Goal: Transaction & Acquisition: Purchase product/service

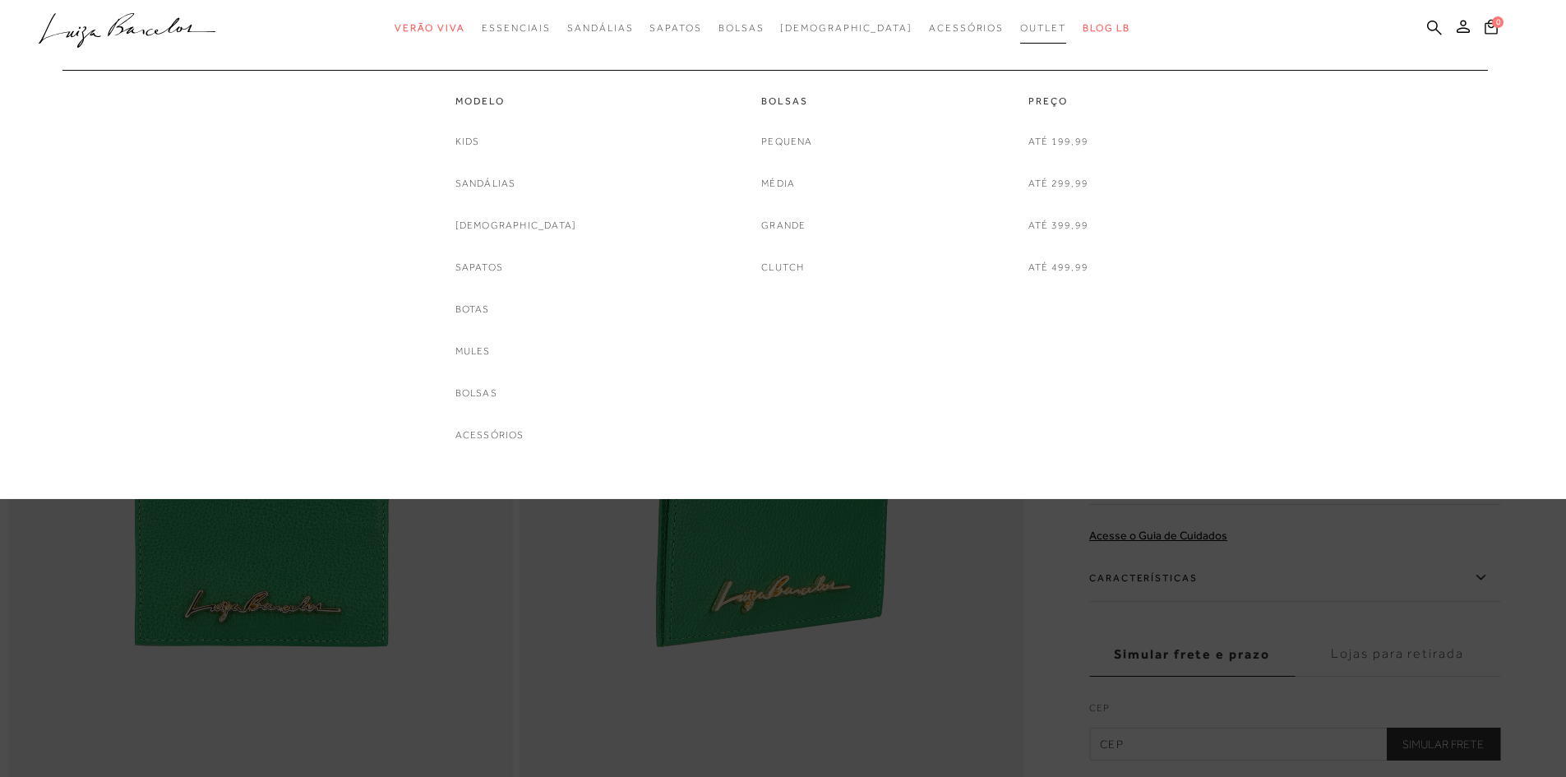
click at [1020, 28] on span "Outlet" at bounding box center [1043, 28] width 46 height 12
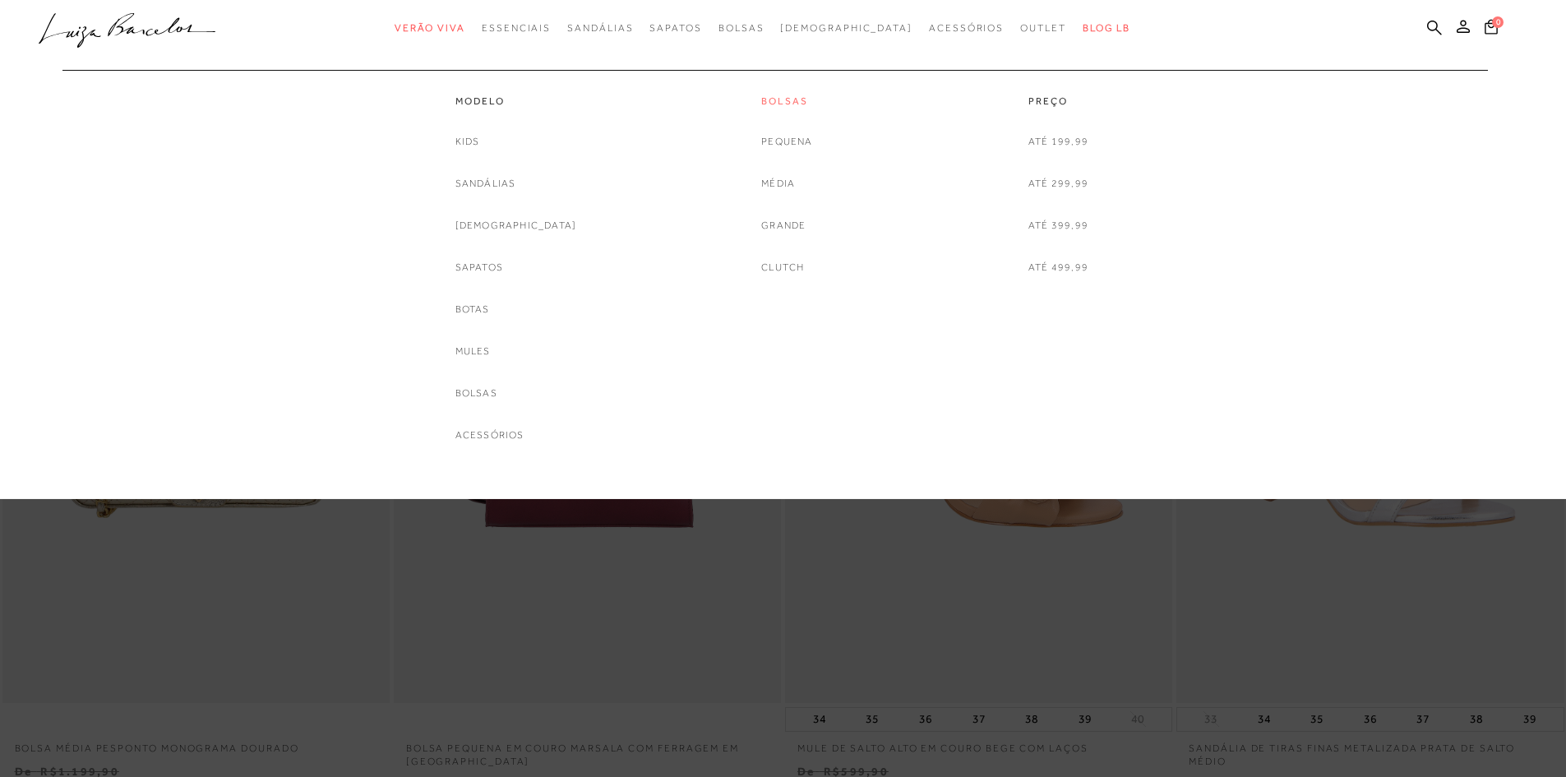
click at [774, 101] on link "Bolsas" at bounding box center [786, 102] width 51 height 14
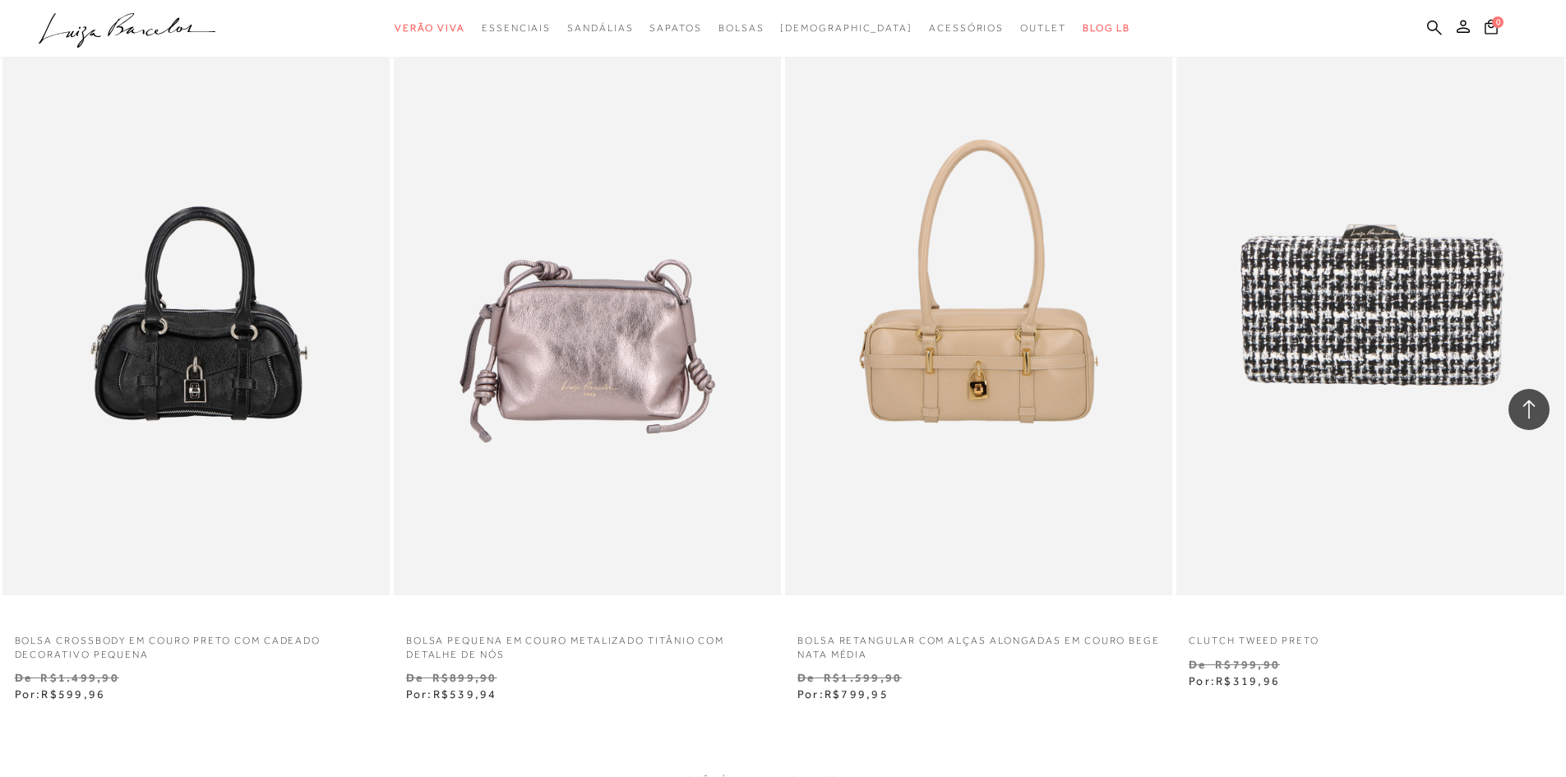
scroll to position [3865, 0]
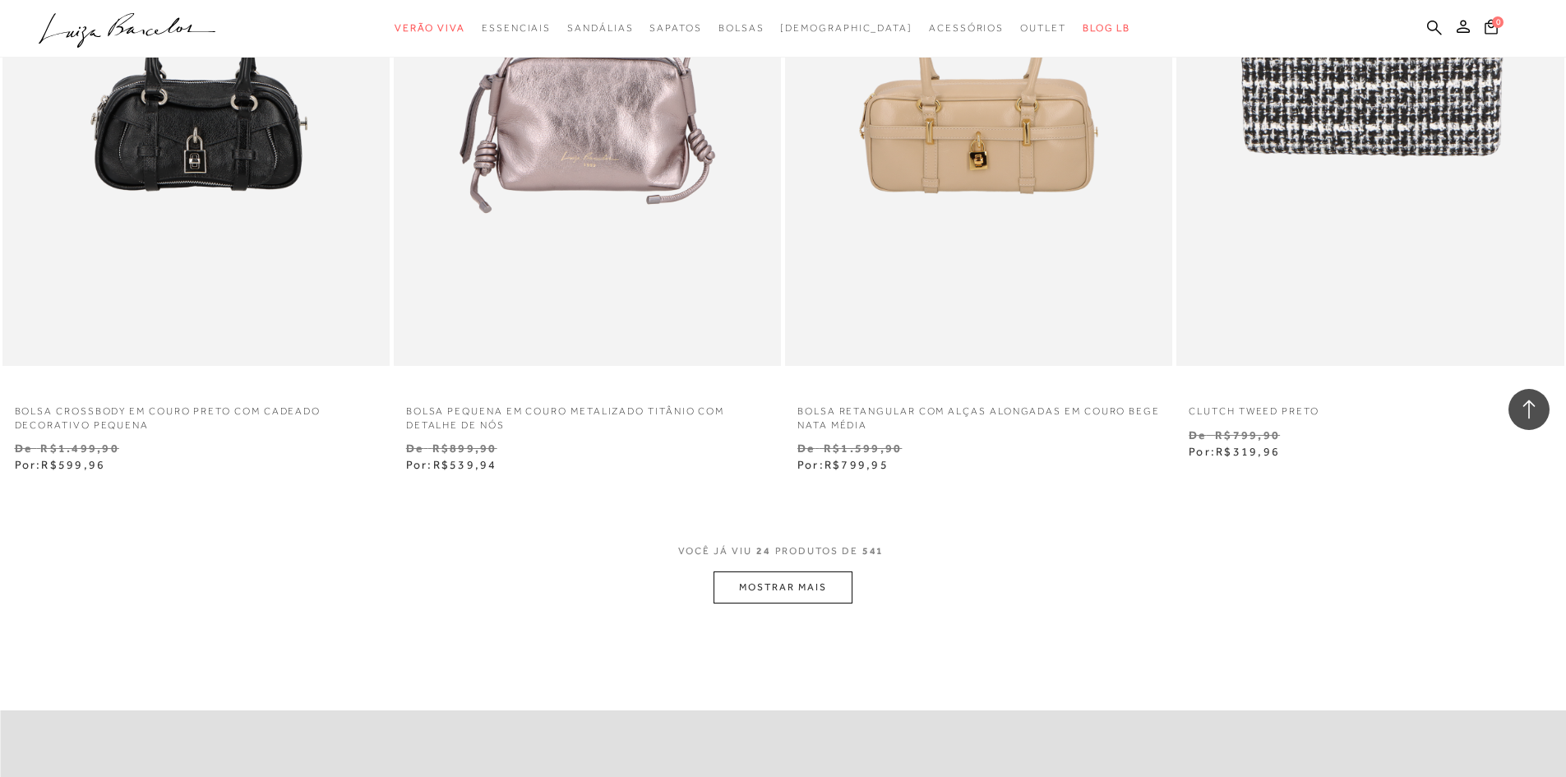
click at [787, 599] on button "MOSTRAR MAIS" at bounding box center [783, 587] width 138 height 32
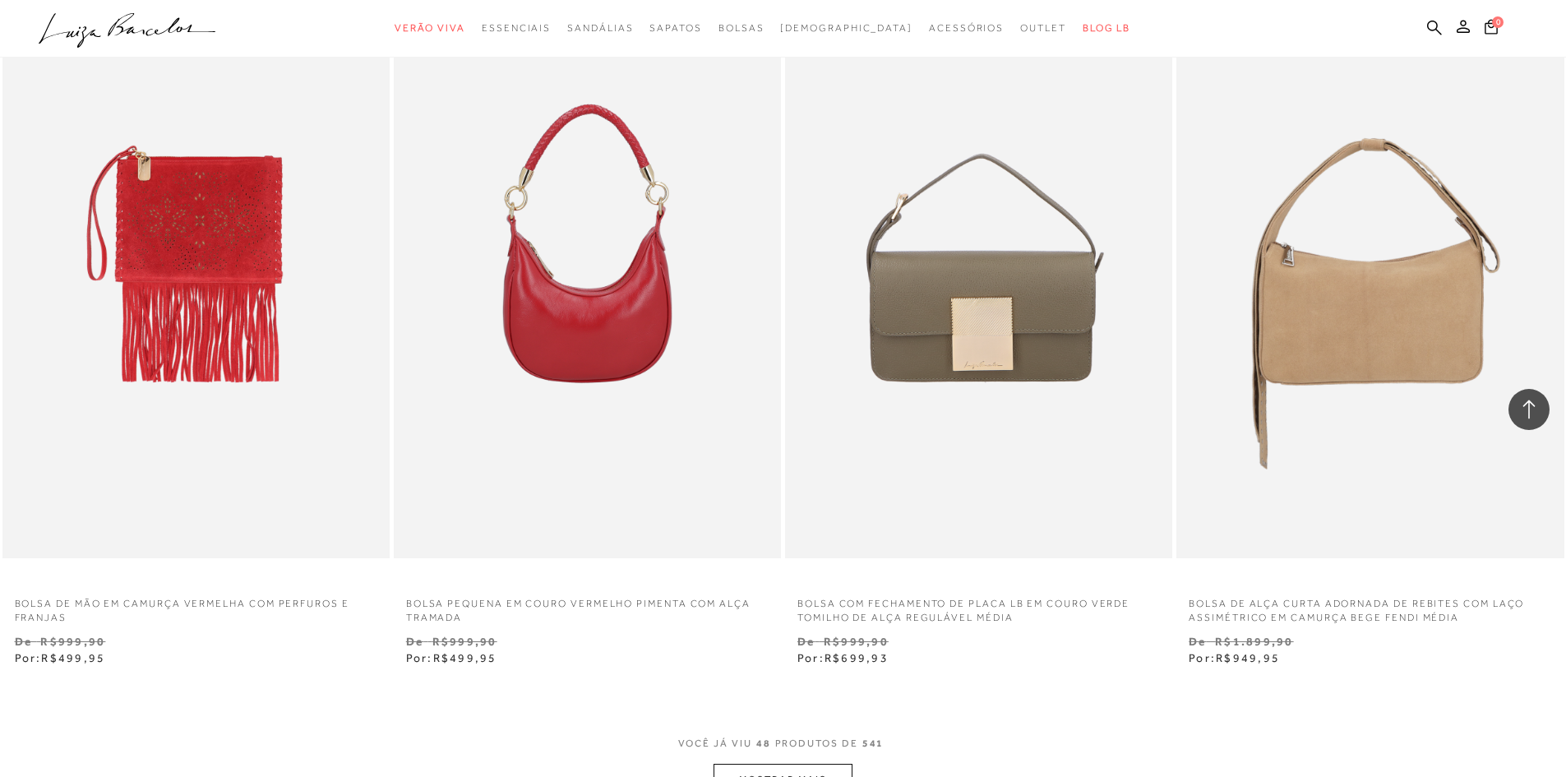
scroll to position [8140, 0]
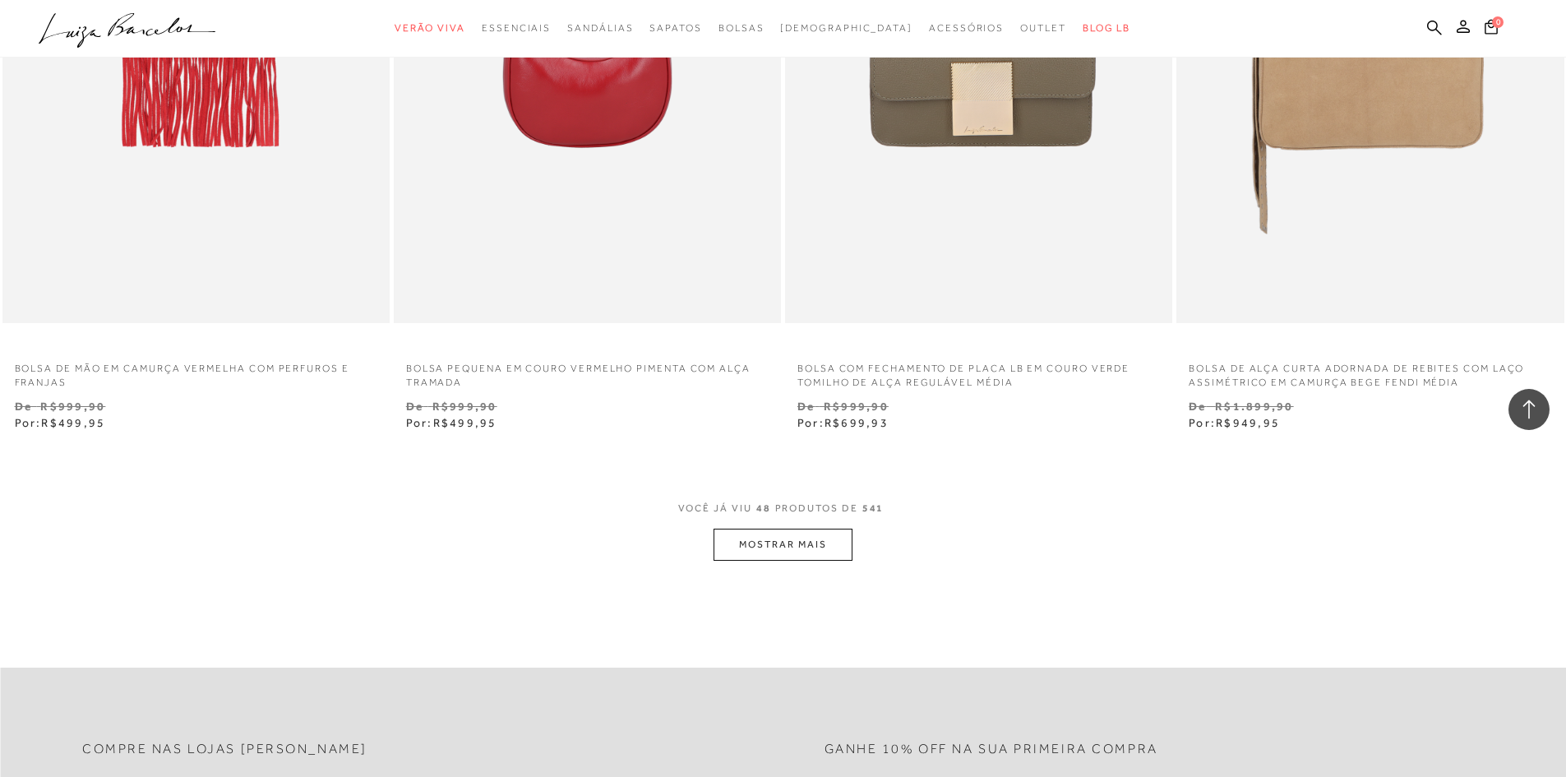
click at [835, 536] on button "MOSTRAR MAIS" at bounding box center [783, 545] width 138 height 32
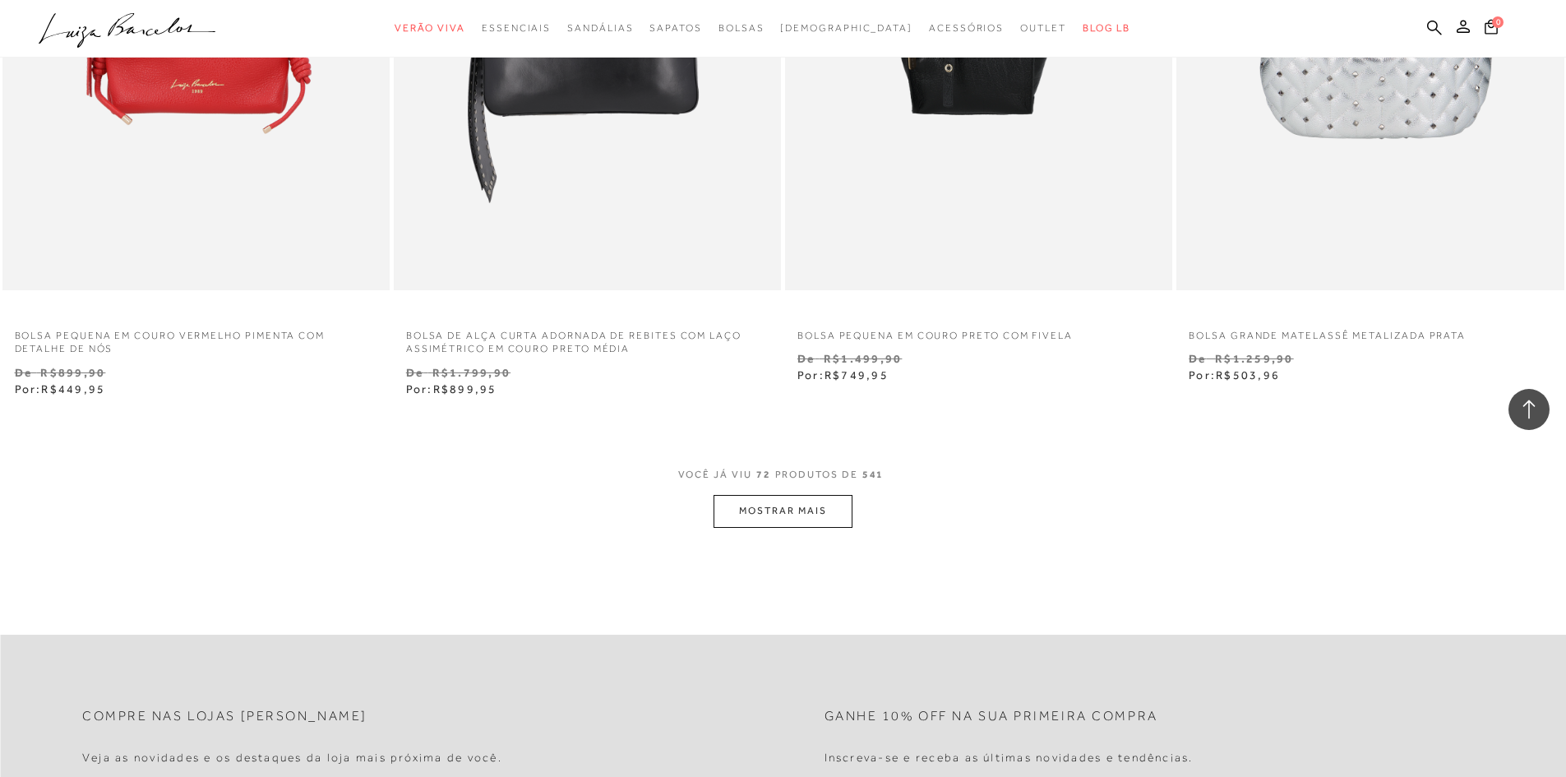
scroll to position [12416, 0]
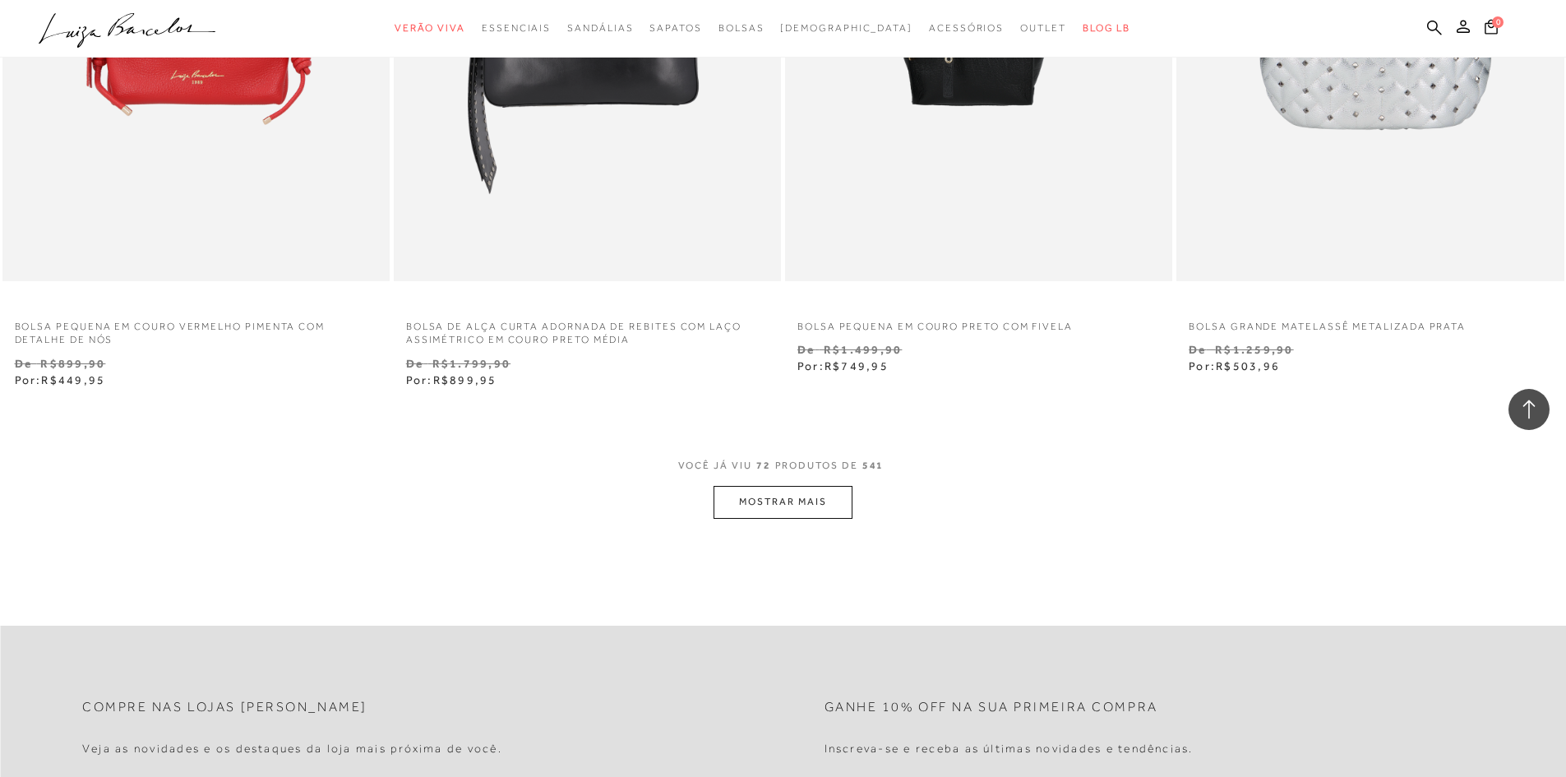
click at [824, 497] on button "MOSTRAR MAIS" at bounding box center [783, 502] width 138 height 32
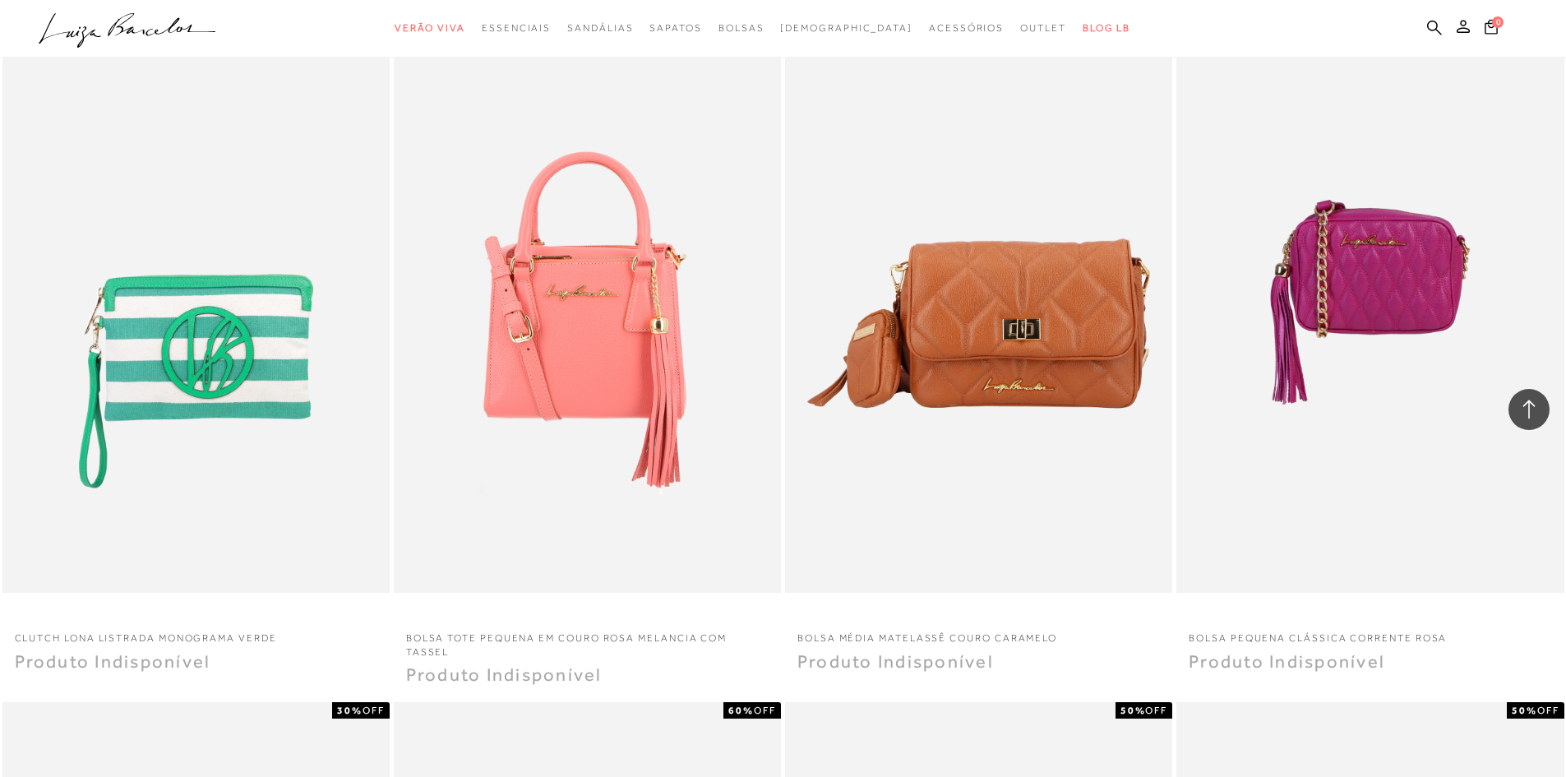
scroll to position [14225, 0]
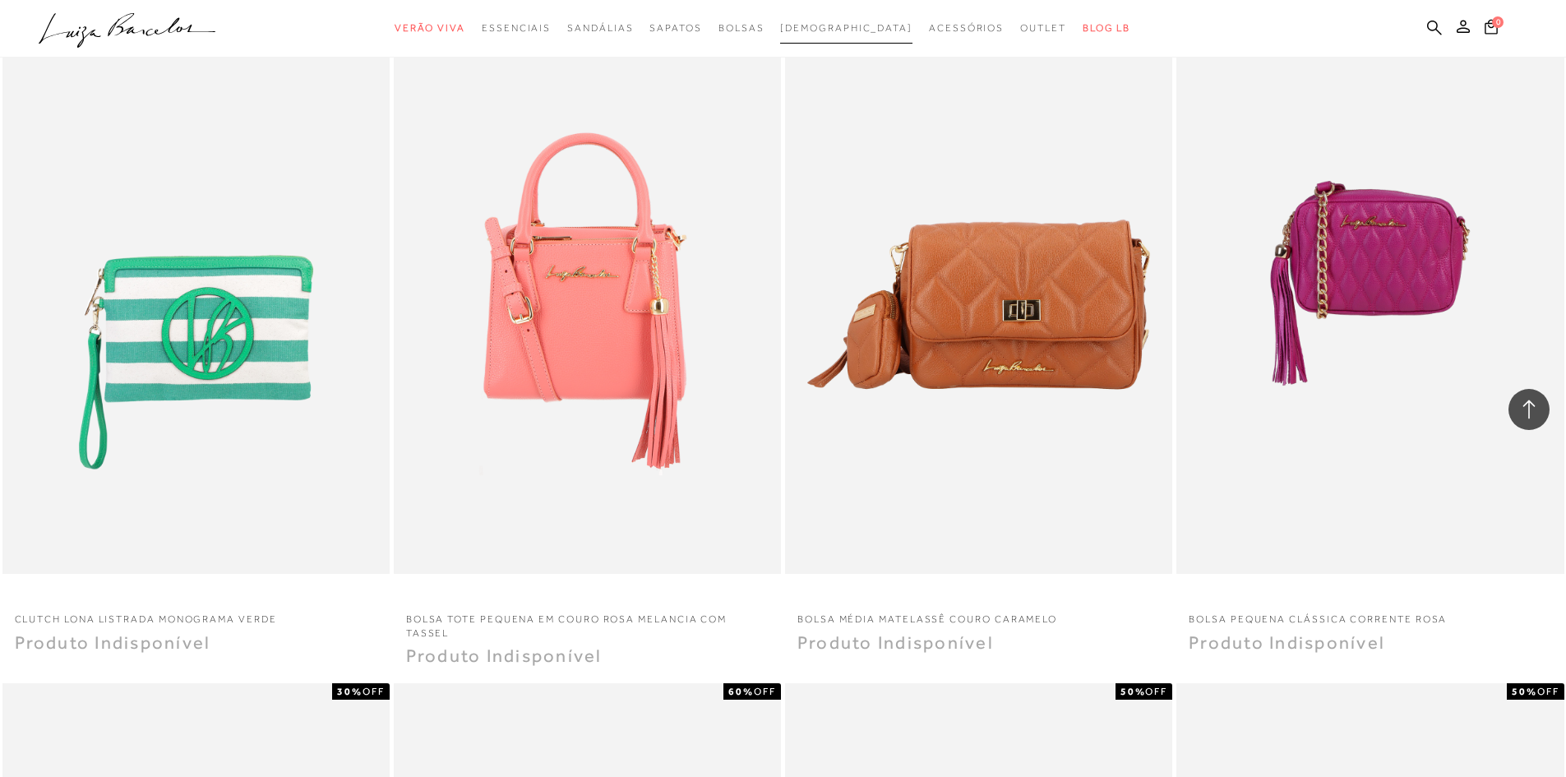
click at [836, 25] on span "[DEMOGRAPHIC_DATA]" at bounding box center [846, 28] width 132 height 12
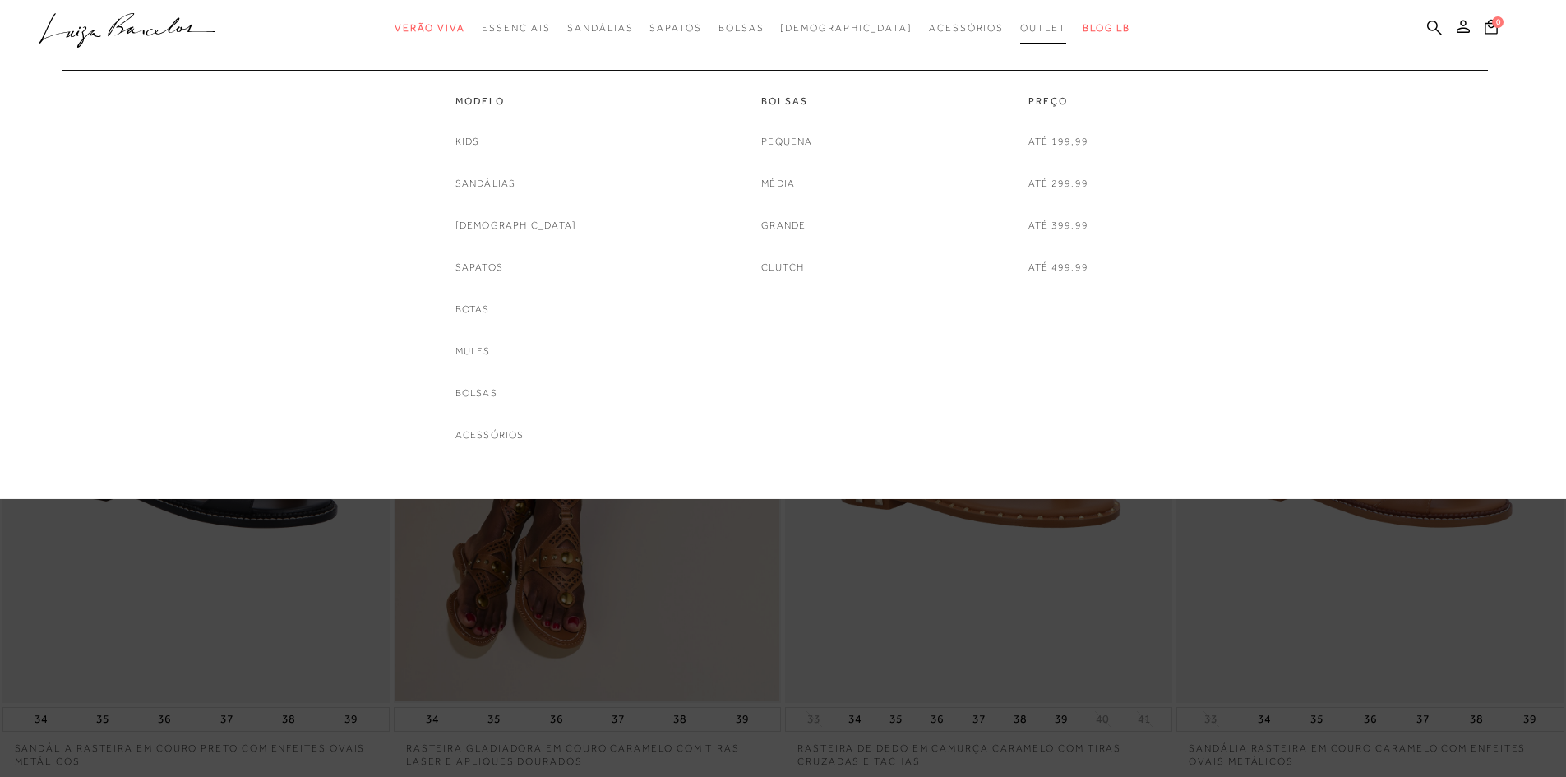
click at [1020, 29] on span "Outlet" at bounding box center [1043, 28] width 46 height 12
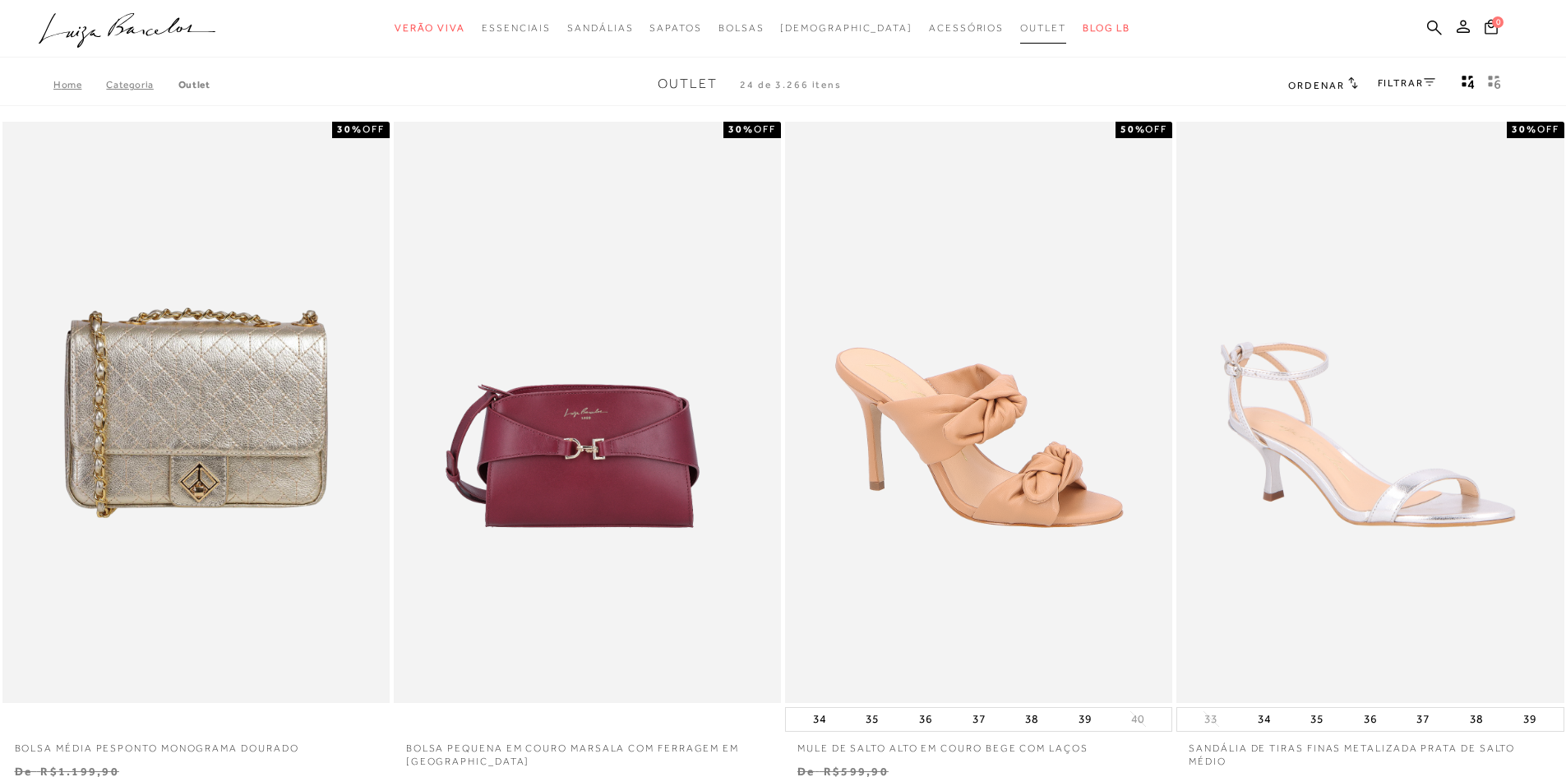
click at [1020, 29] on span "Outlet" at bounding box center [1043, 28] width 46 height 12
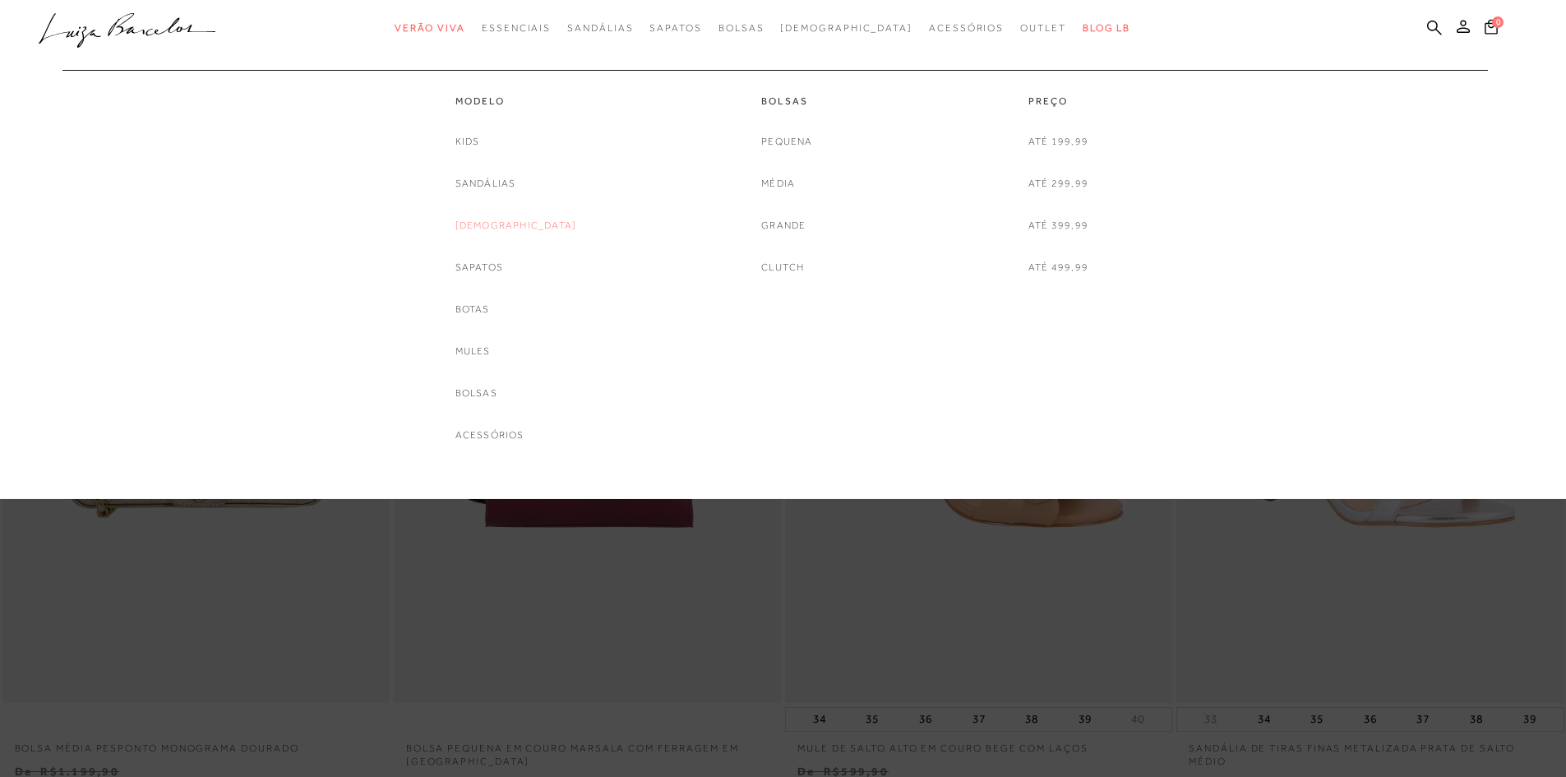
click at [504, 220] on link "[DEMOGRAPHIC_DATA]" at bounding box center [517, 225] width 122 height 17
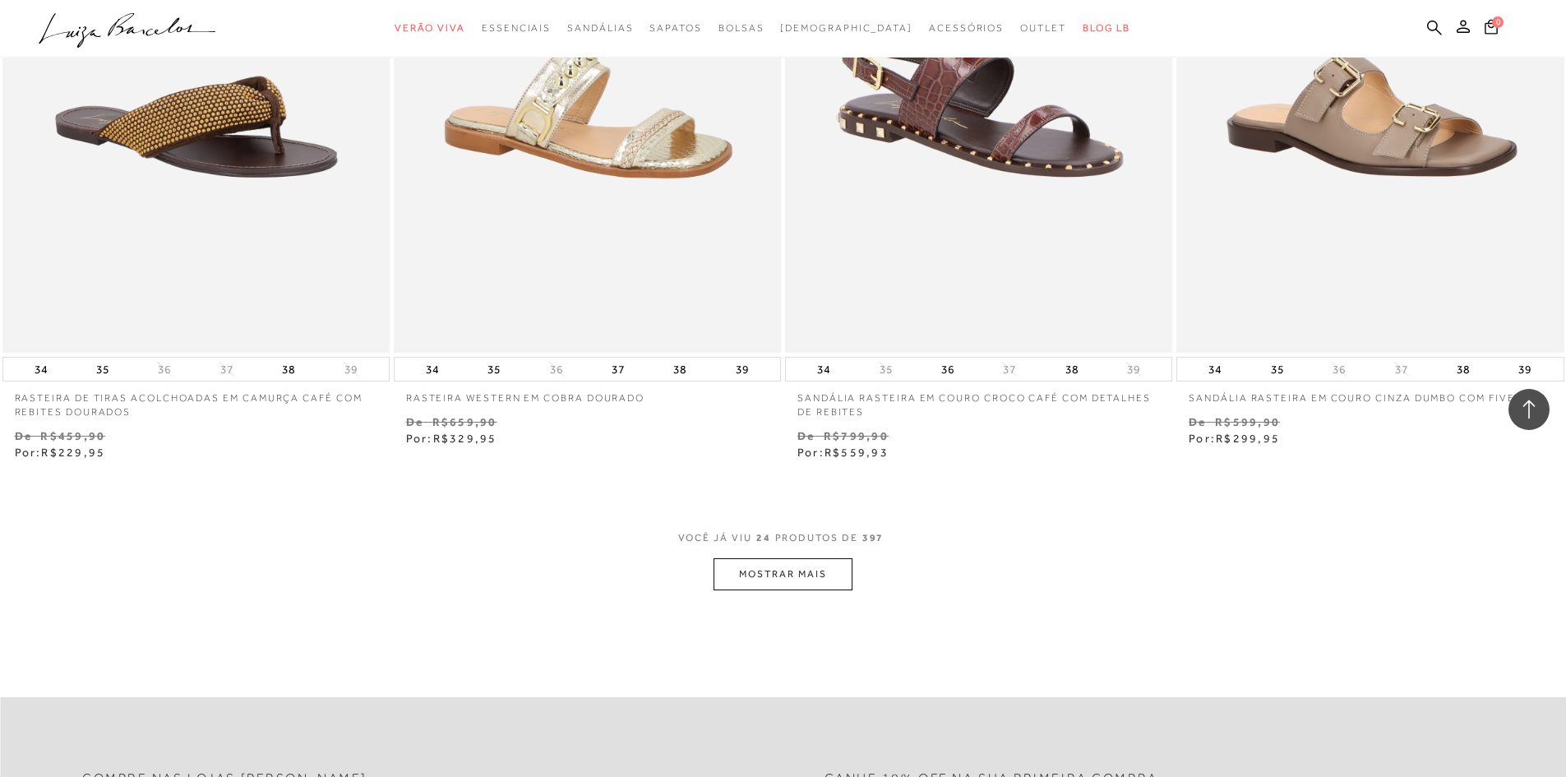
scroll to position [4029, 0]
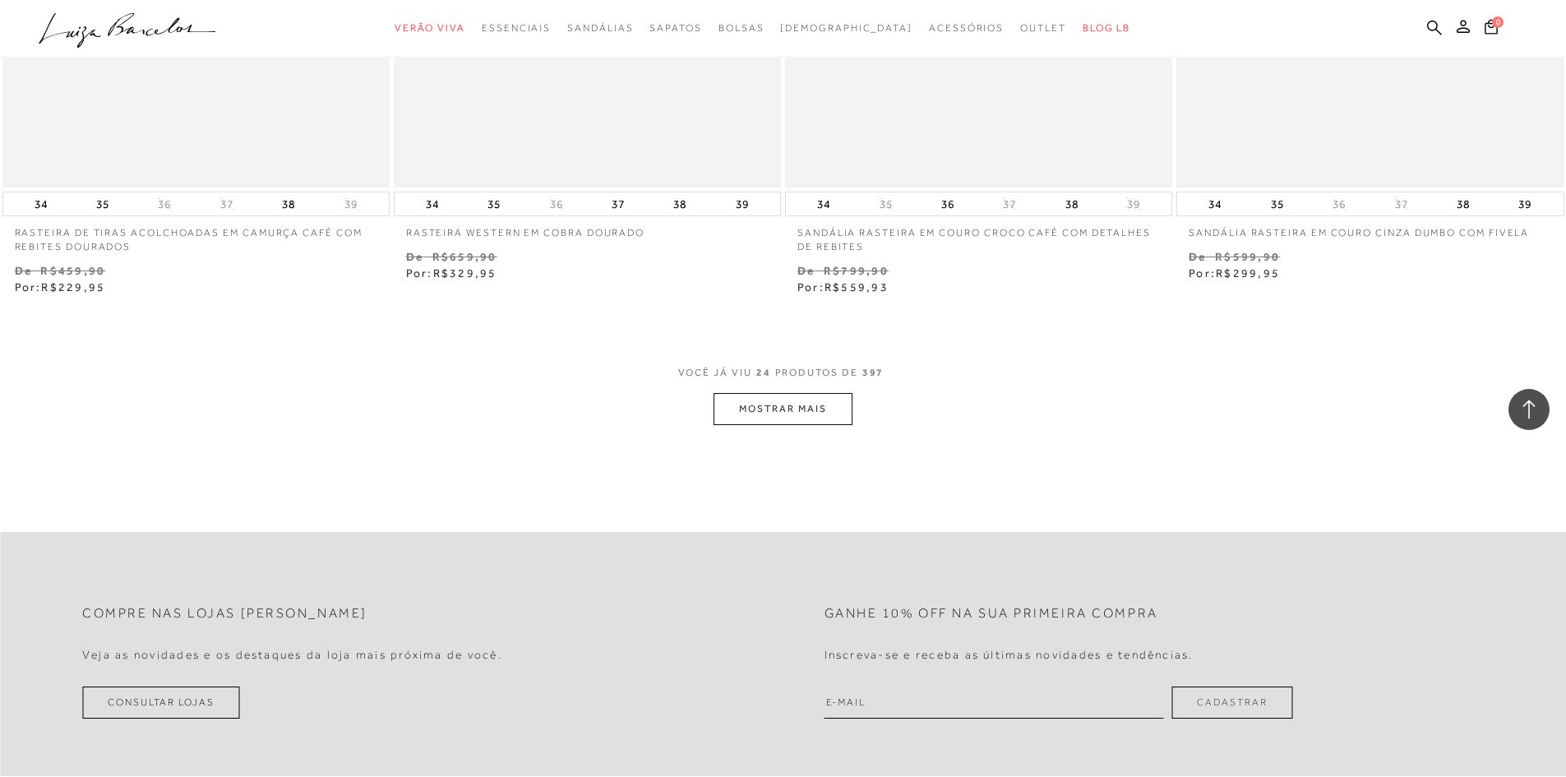
click at [826, 416] on button "MOSTRAR MAIS" at bounding box center [783, 409] width 138 height 32
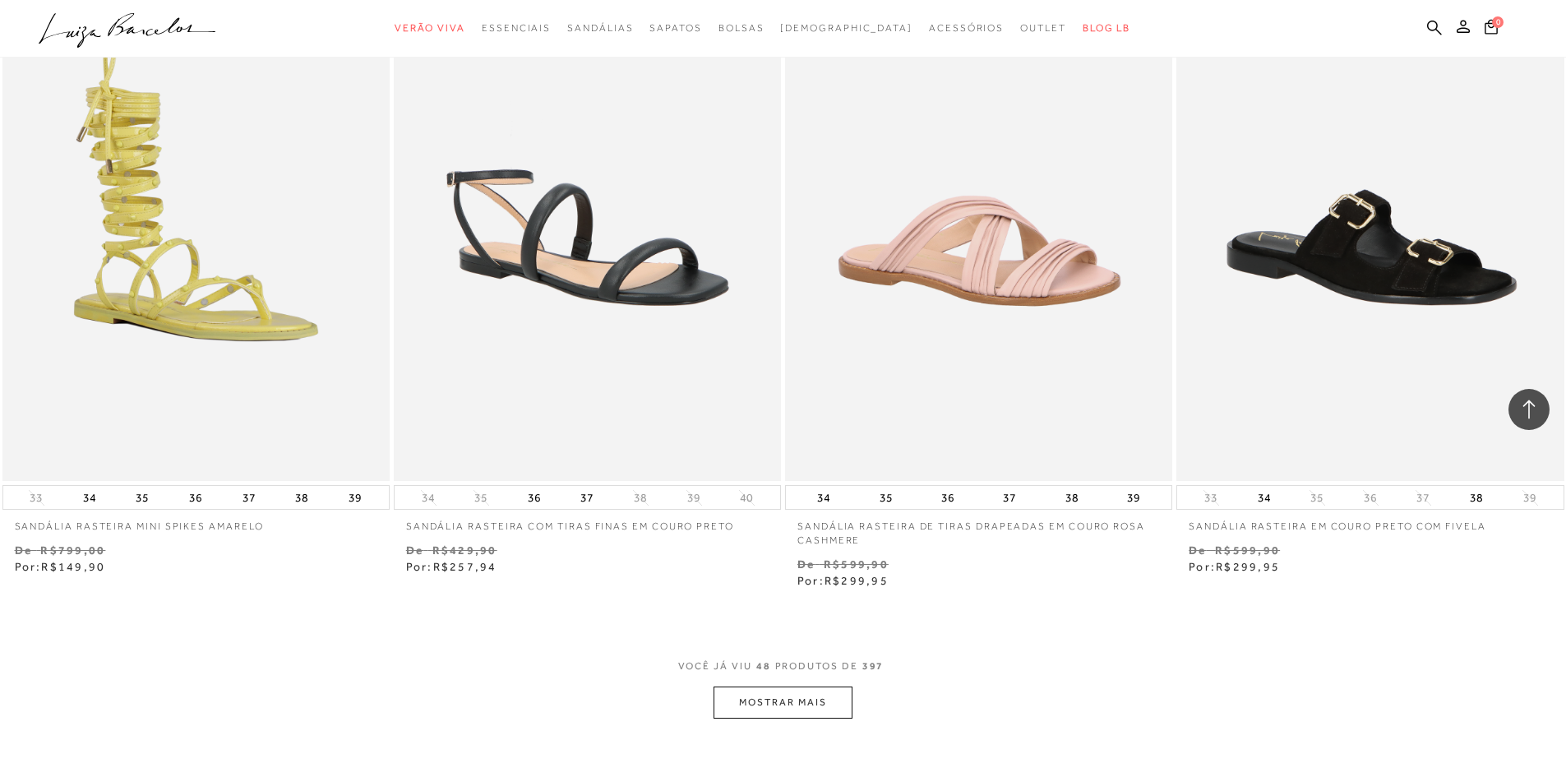
scroll to position [7976, 0]
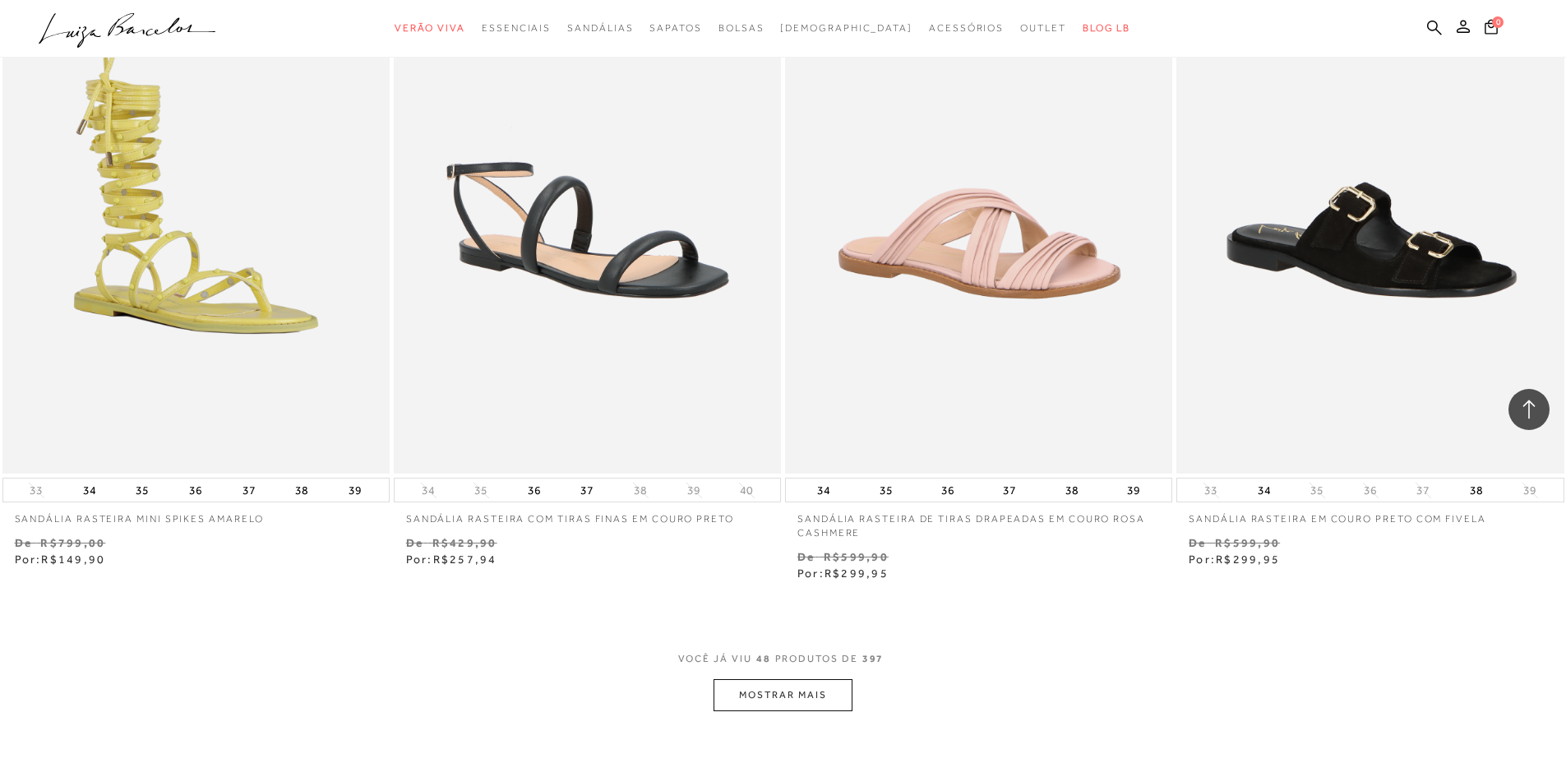
click at [764, 692] on button "MOSTRAR MAIS" at bounding box center [783, 695] width 138 height 32
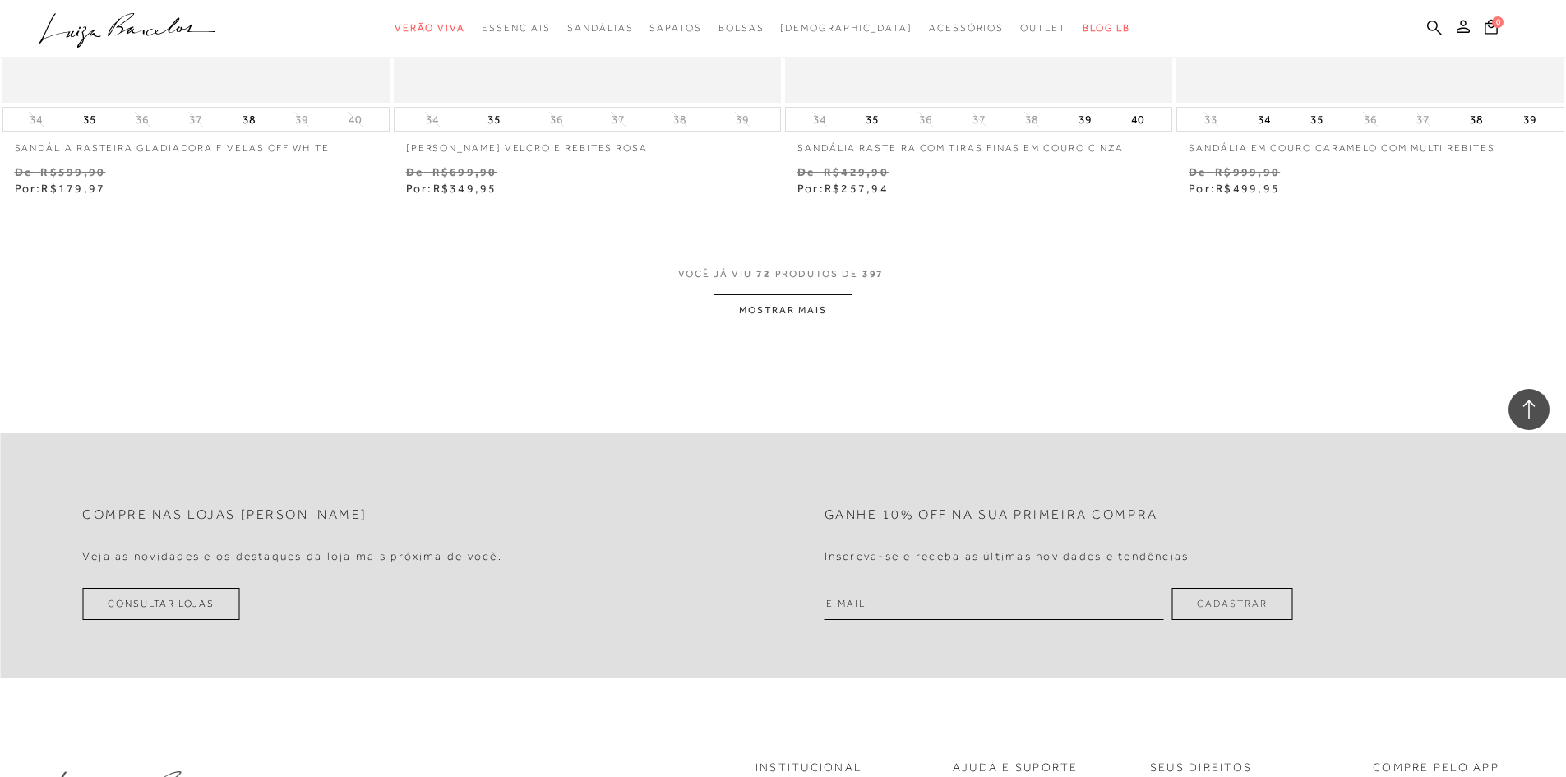
scroll to position [12416, 0]
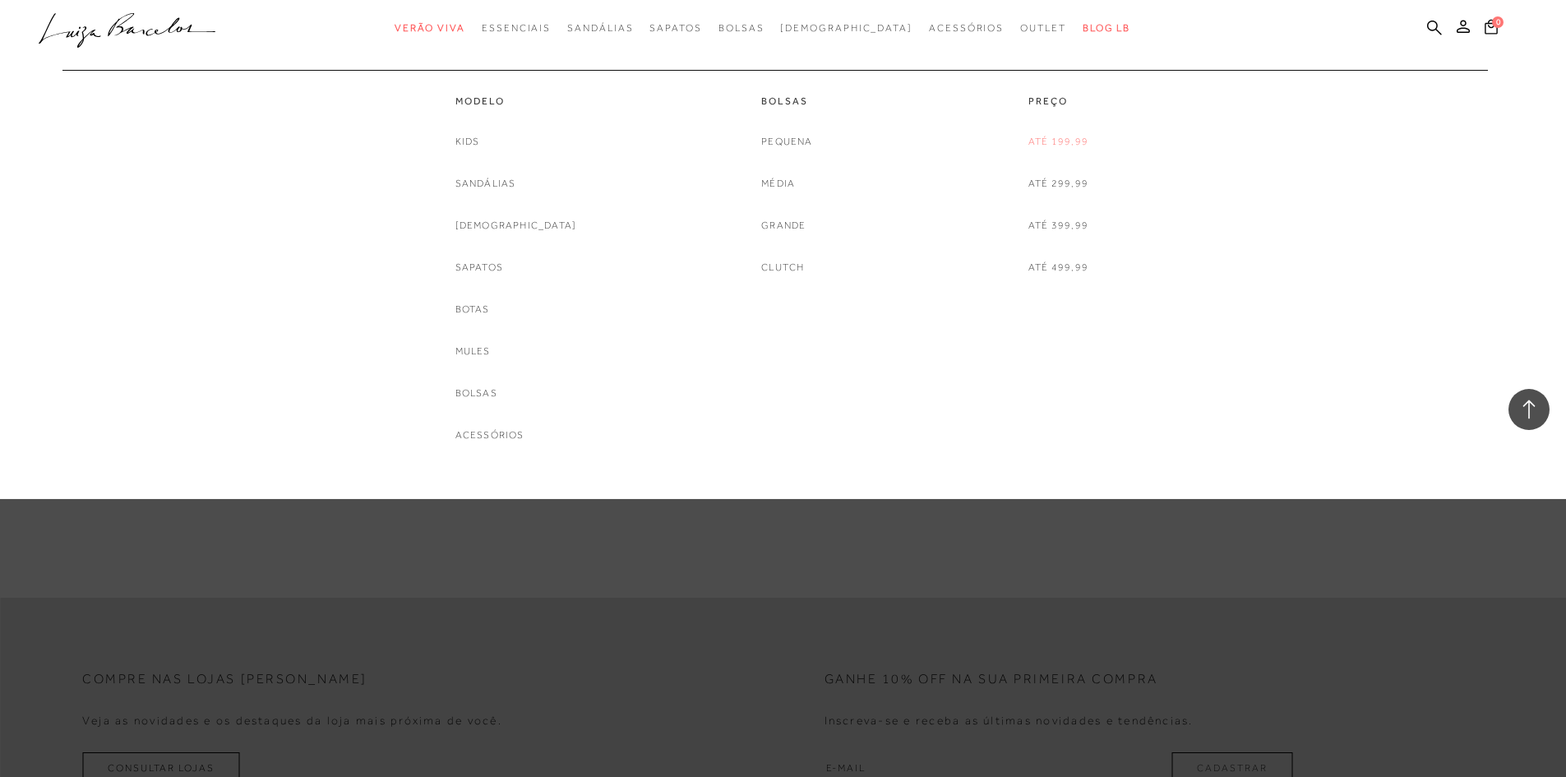
click at [1055, 147] on link "Até 199,99" at bounding box center [1059, 141] width 60 height 17
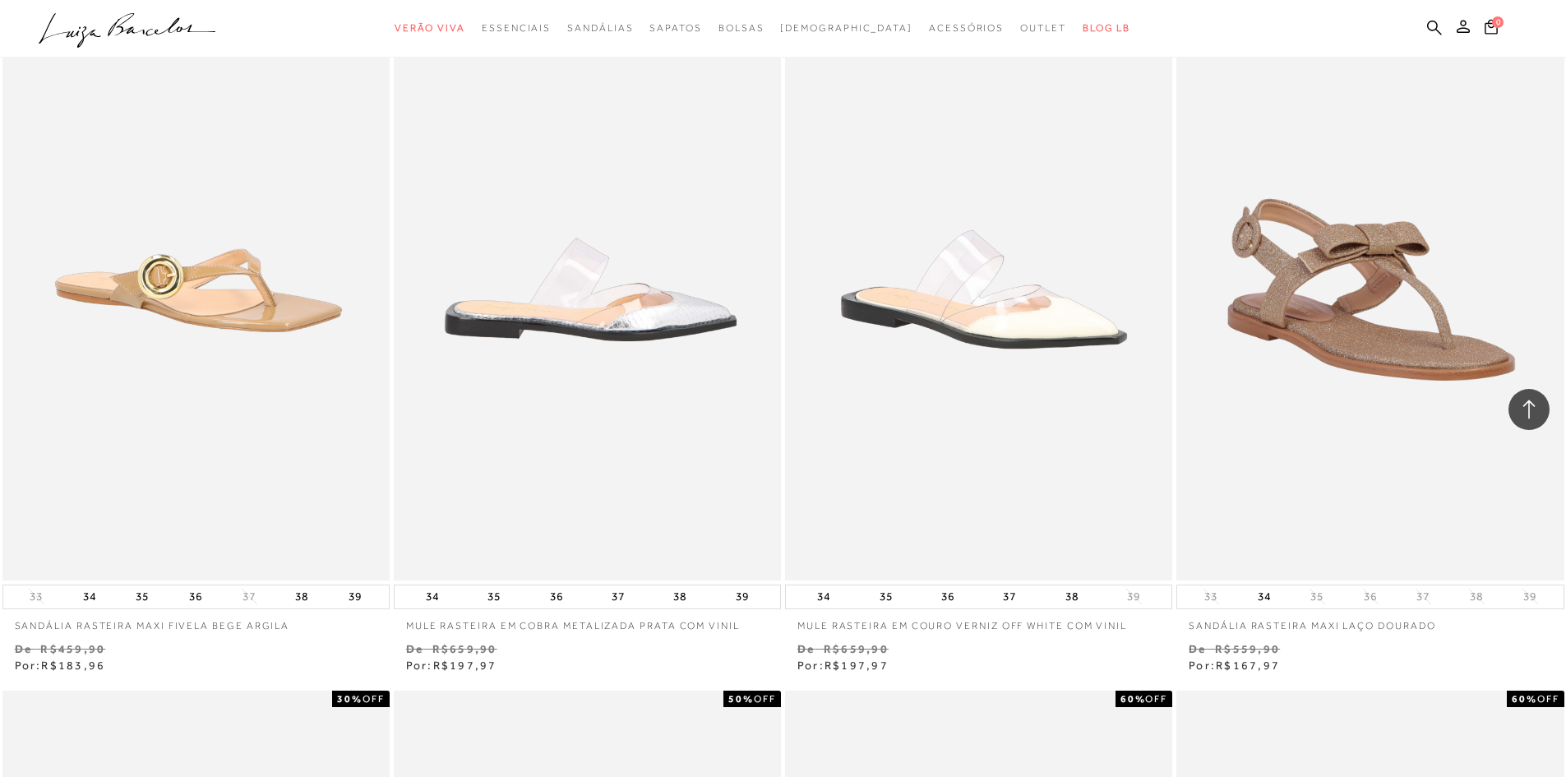
scroll to position [822, 0]
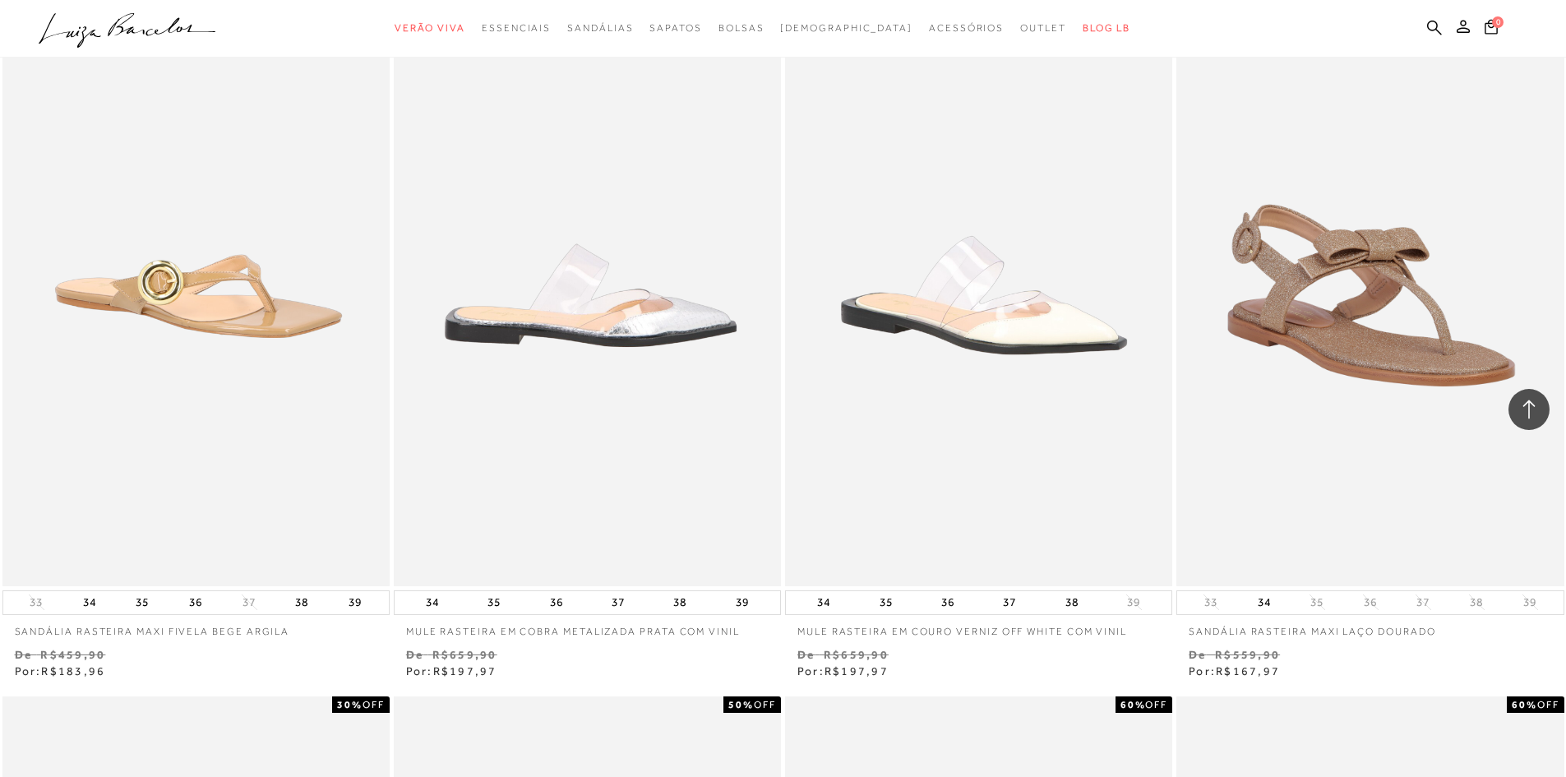
click at [675, 224] on img at bounding box center [589, 295] width 386 height 581
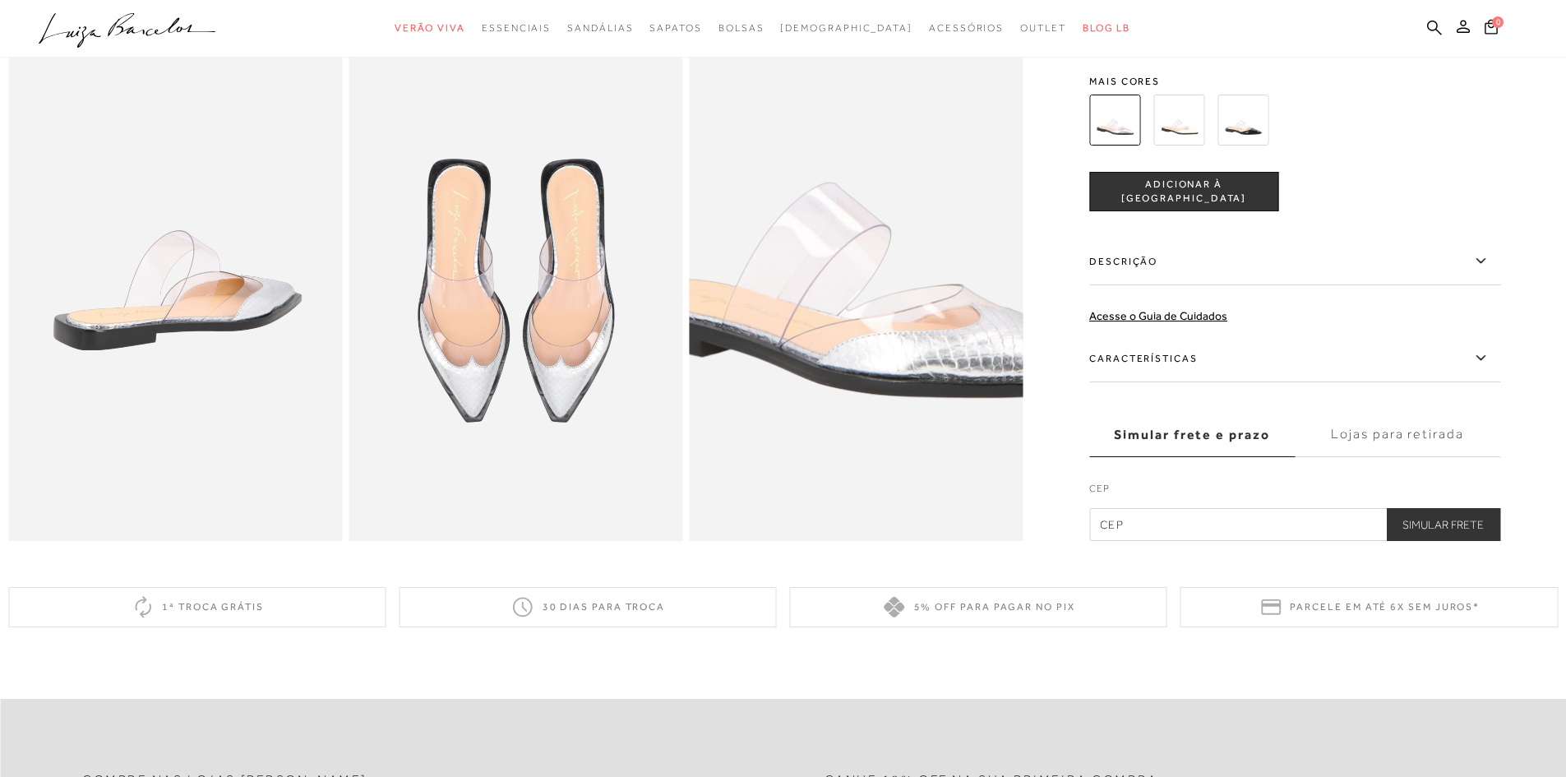
scroll to position [1151, 0]
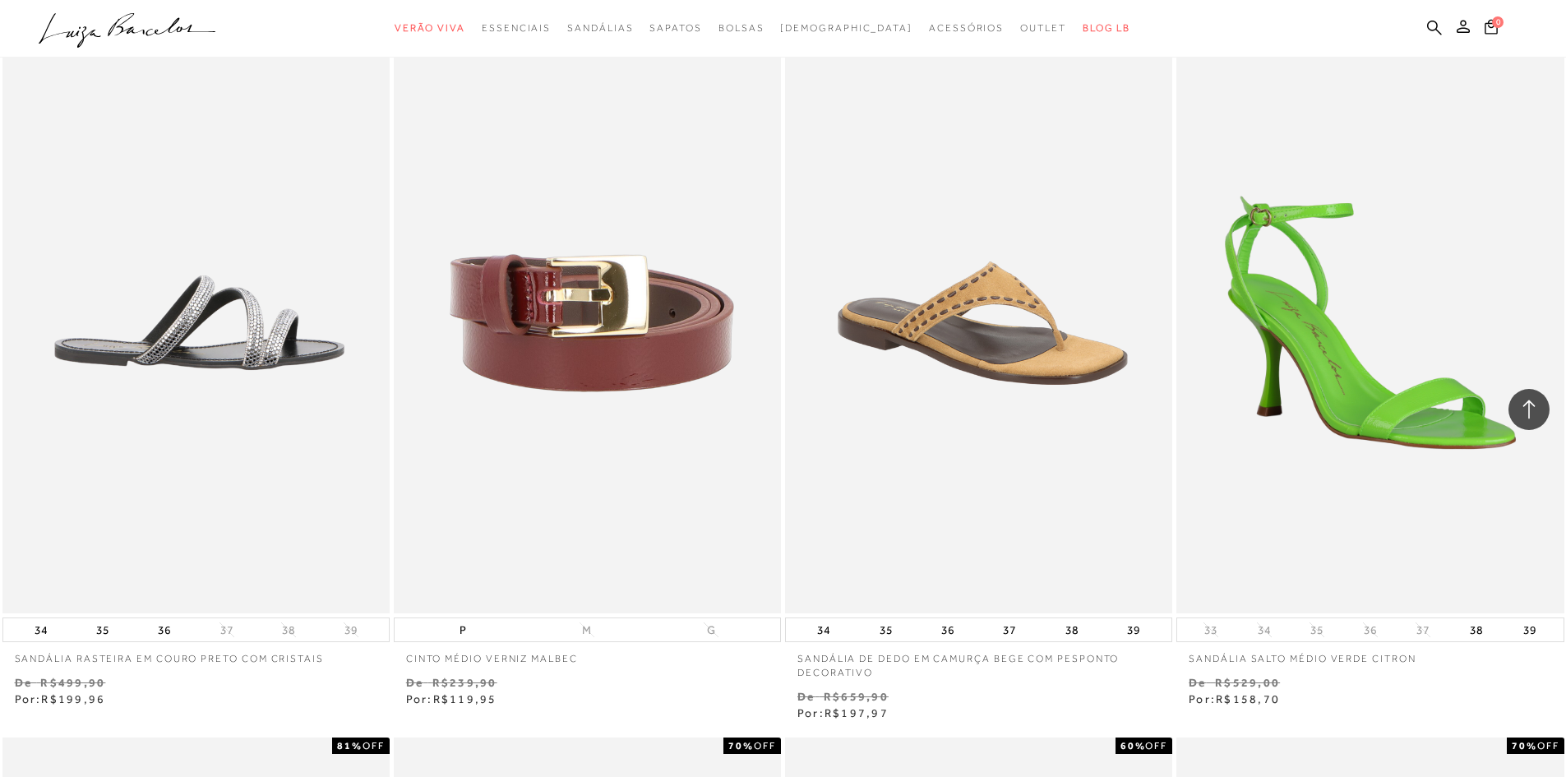
scroll to position [2138, 0]
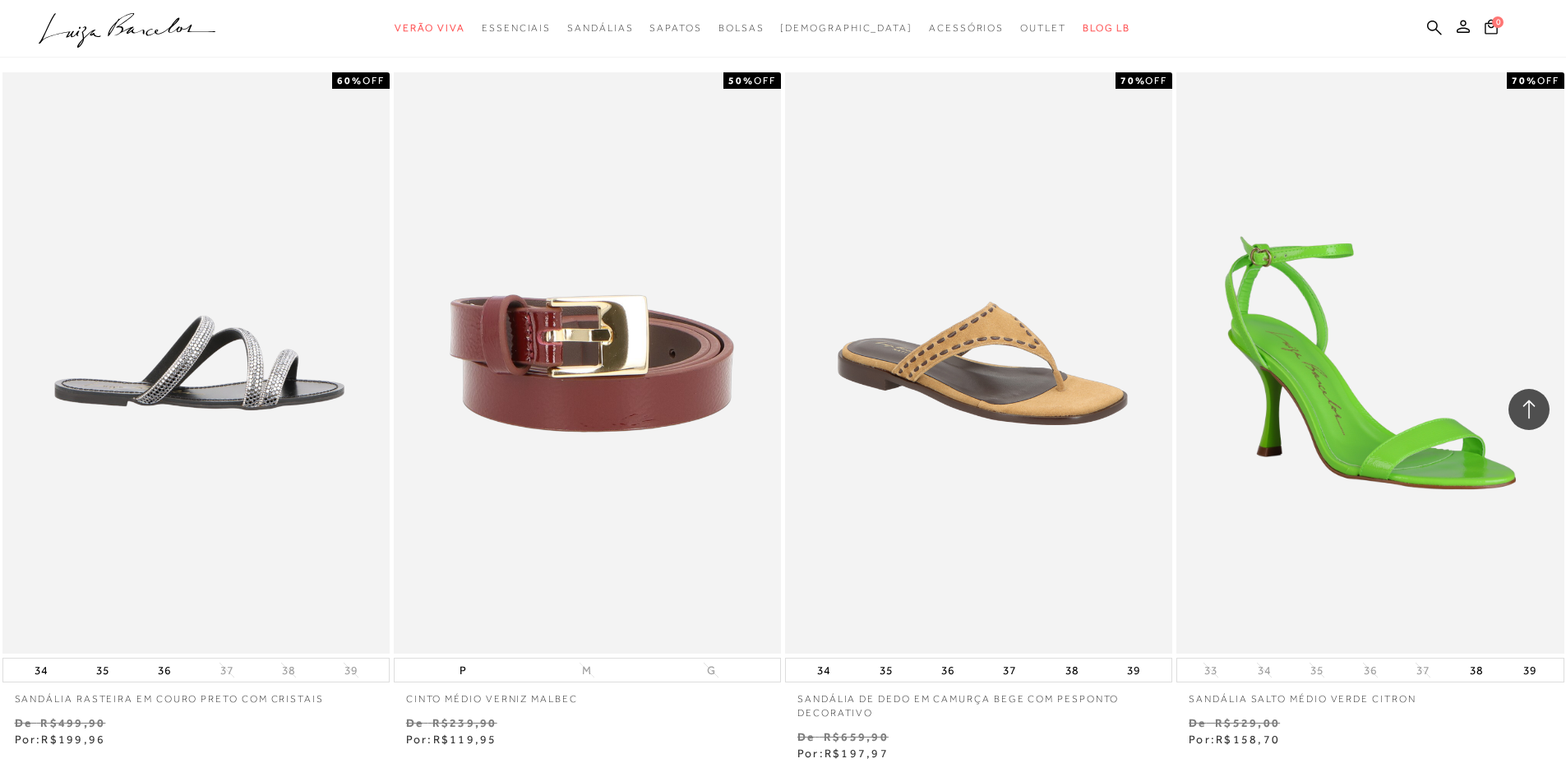
click at [284, 376] on img at bounding box center [197, 362] width 386 height 581
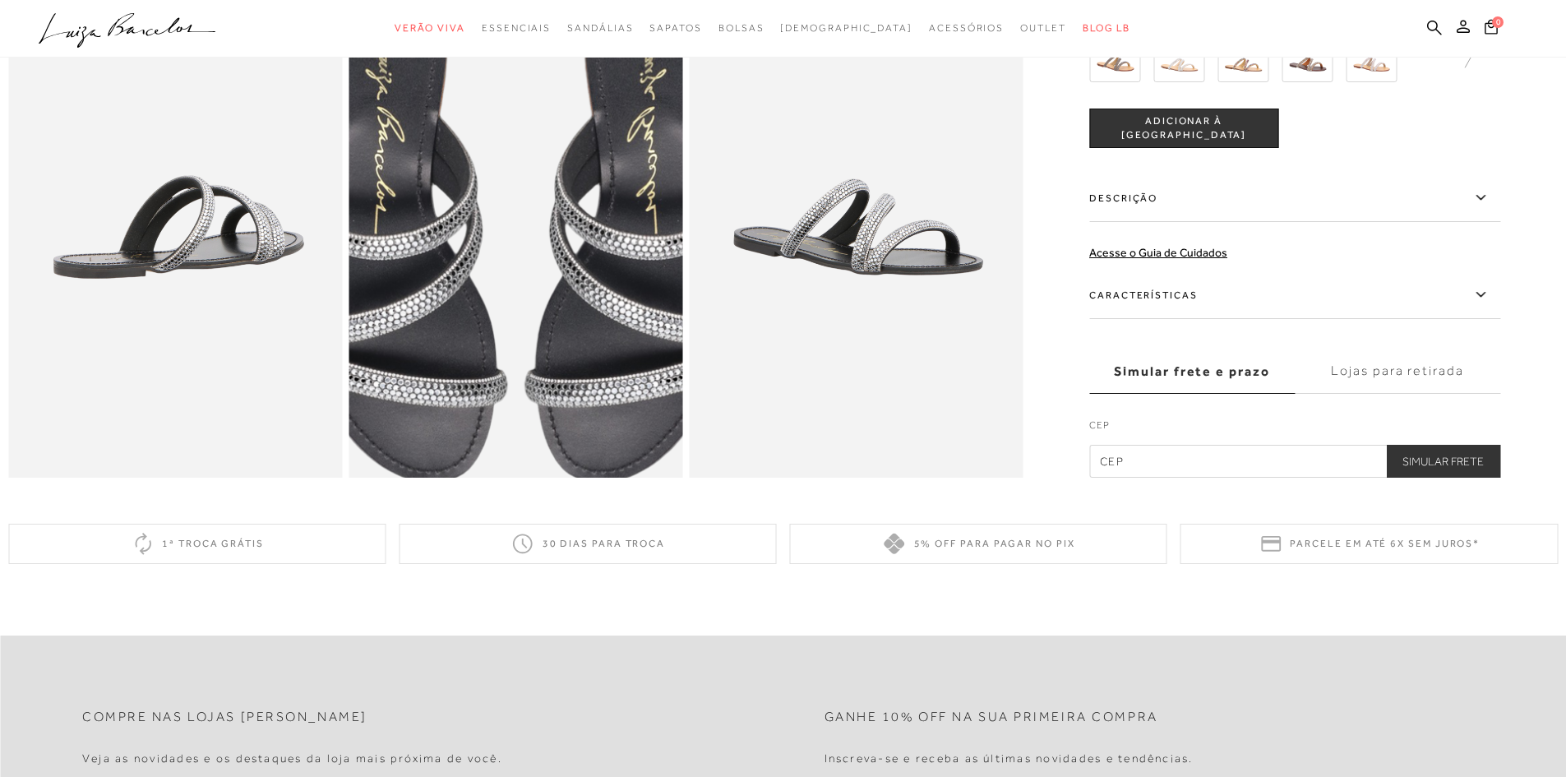
scroll to position [904, 0]
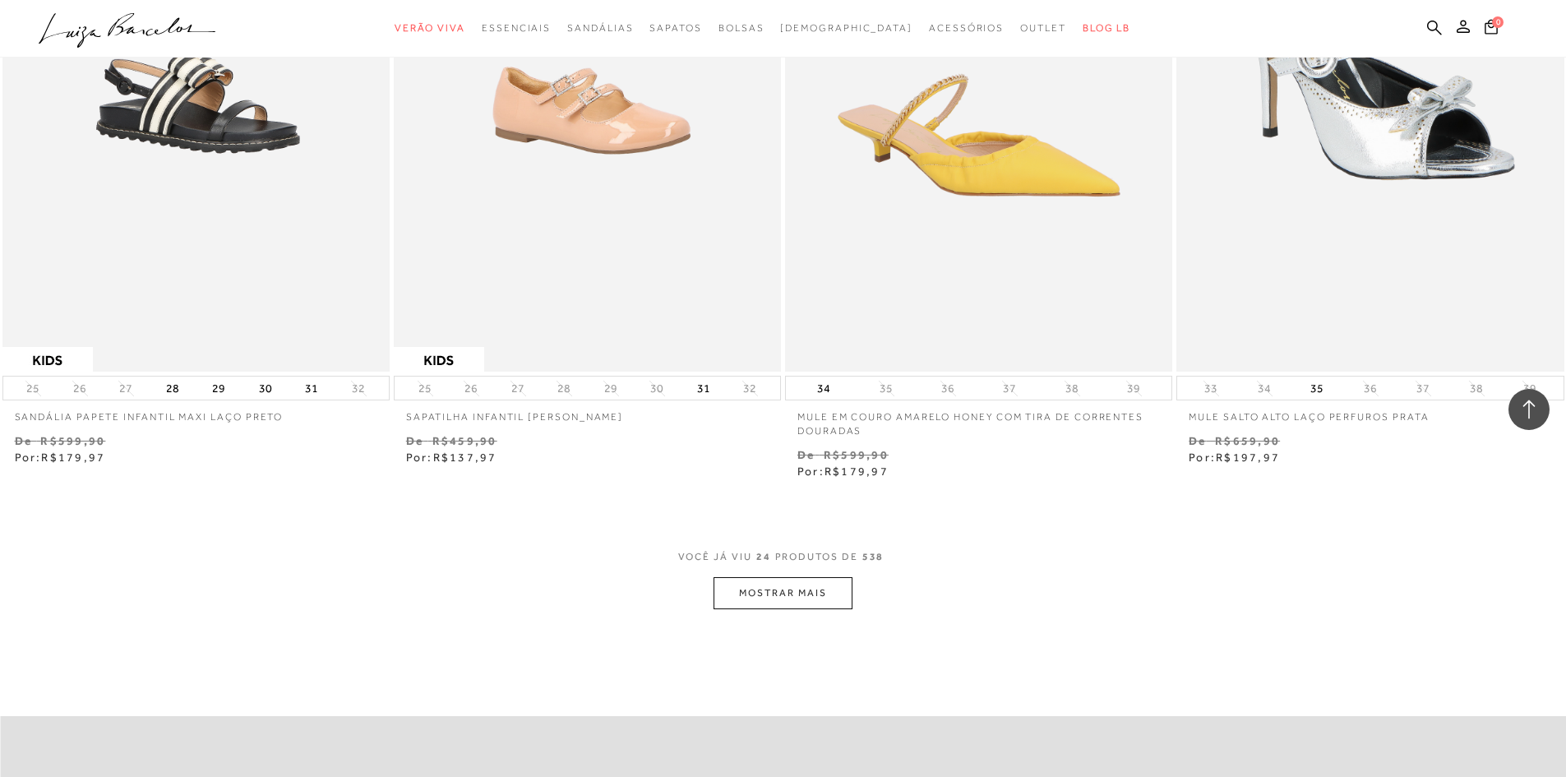
scroll to position [4029, 0]
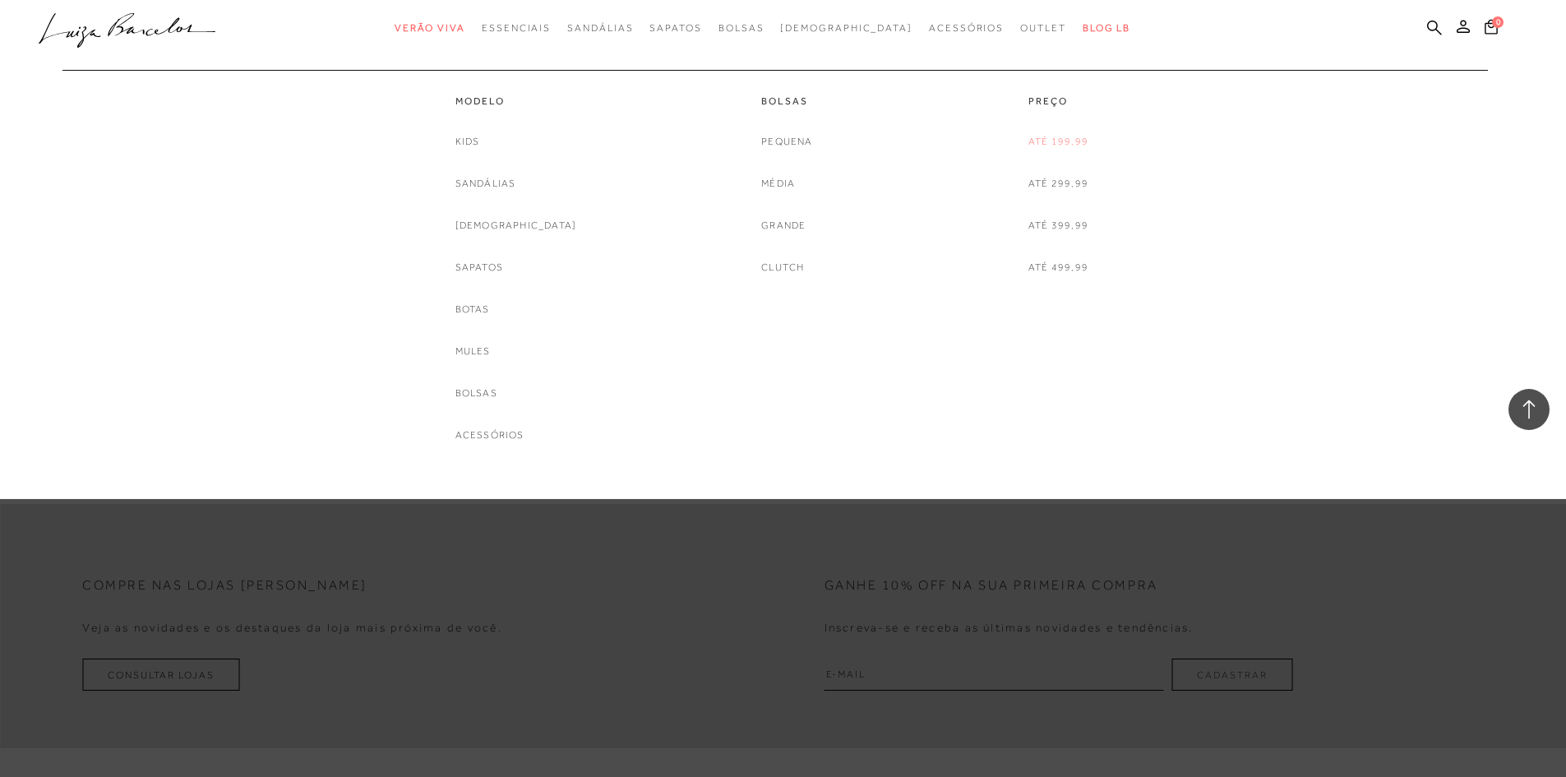
click at [1043, 148] on link "Até 199,99" at bounding box center [1059, 141] width 60 height 17
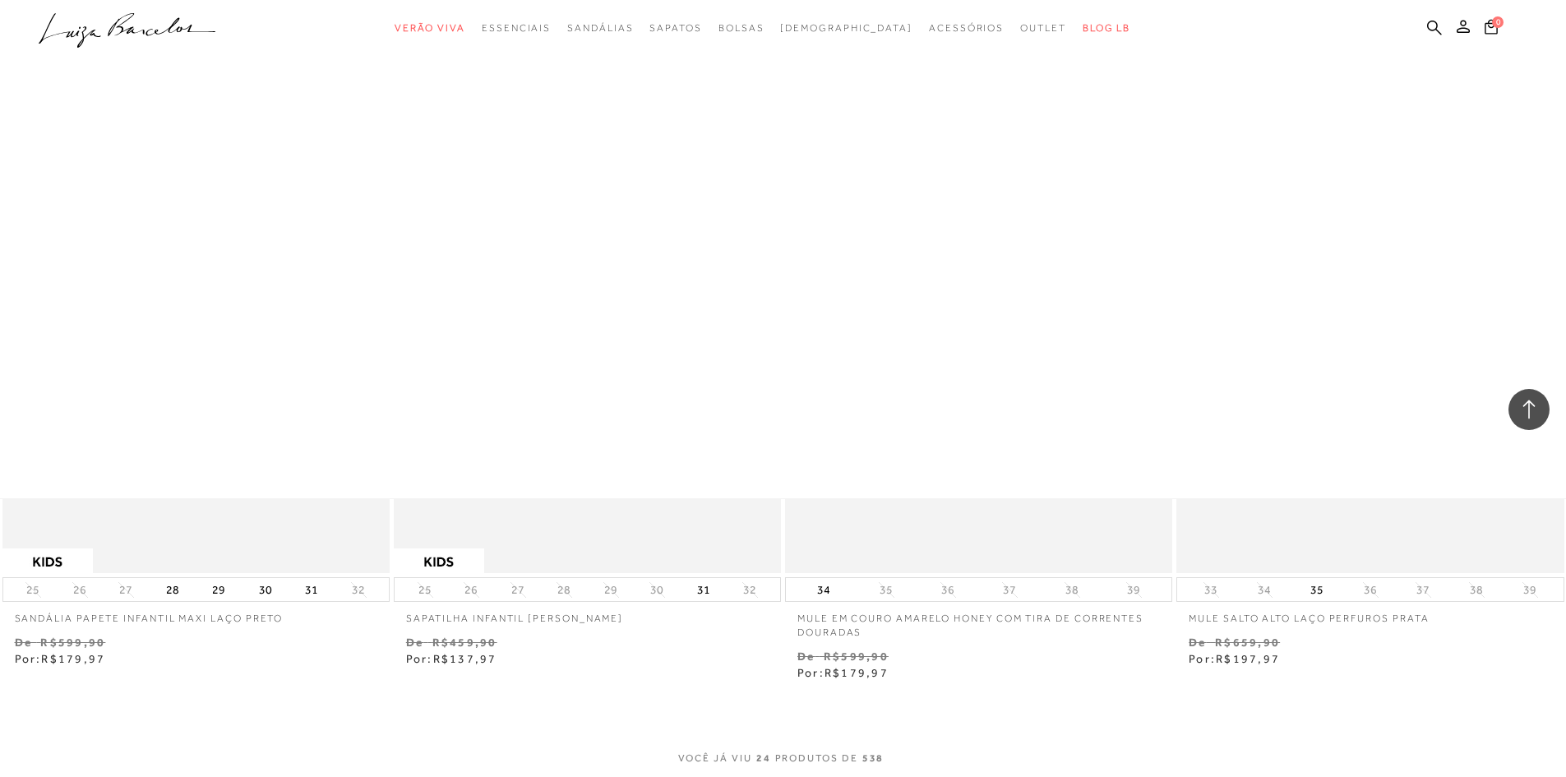
scroll to position [3865, 0]
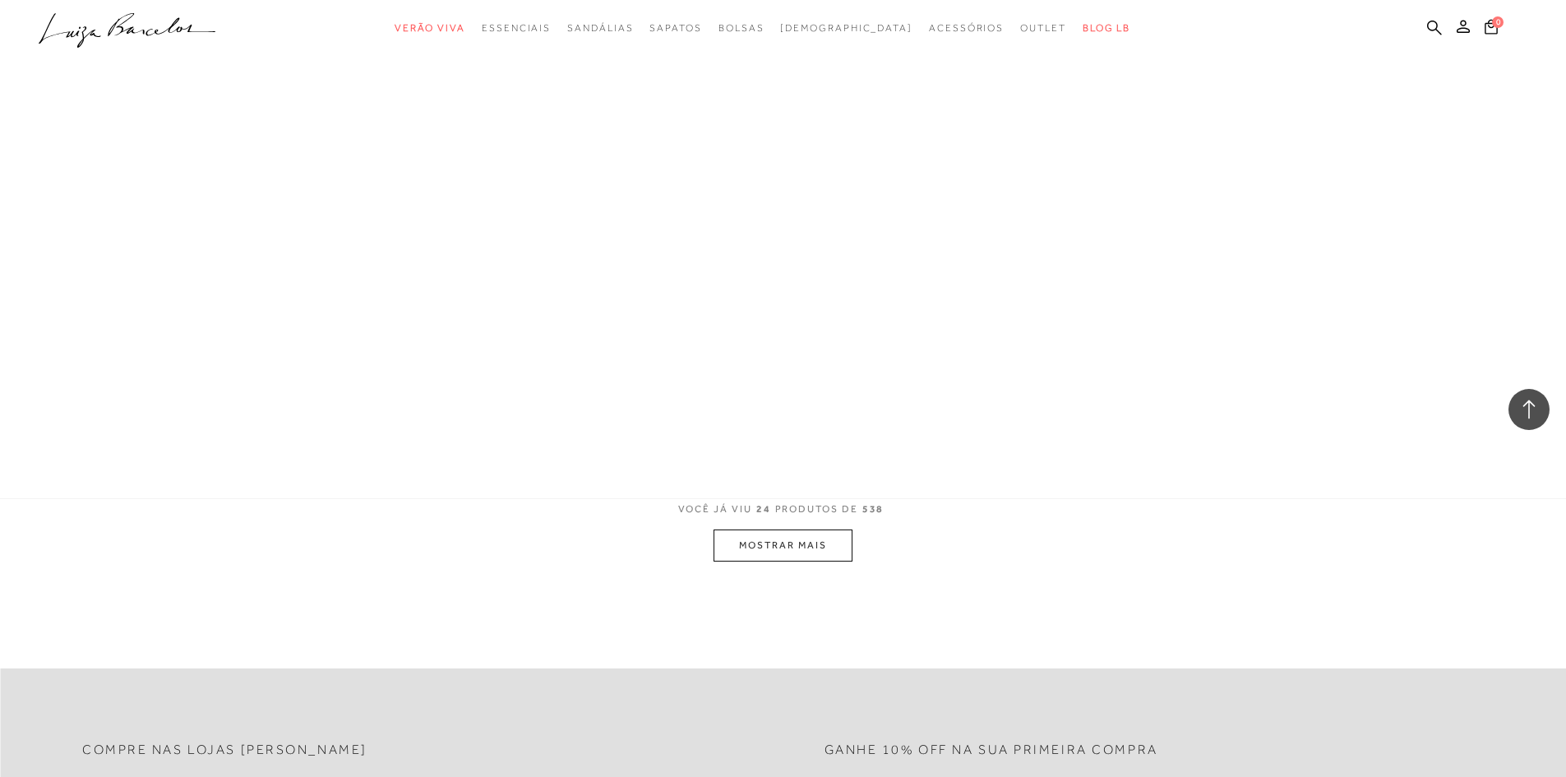
click at [830, 544] on button "MOSTRAR MAIS" at bounding box center [783, 546] width 138 height 32
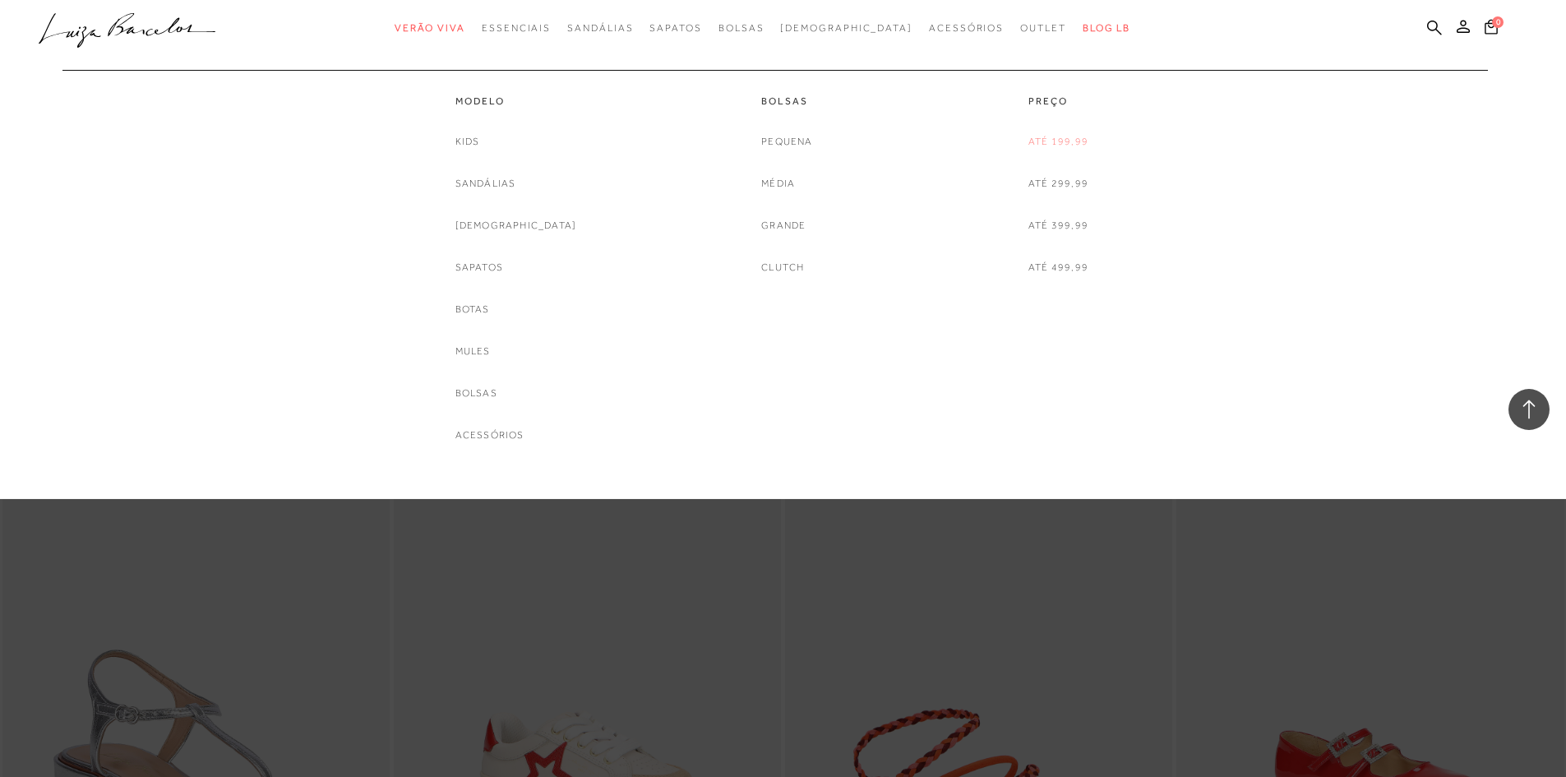
click at [1037, 139] on link "Até 199,99" at bounding box center [1059, 141] width 60 height 17
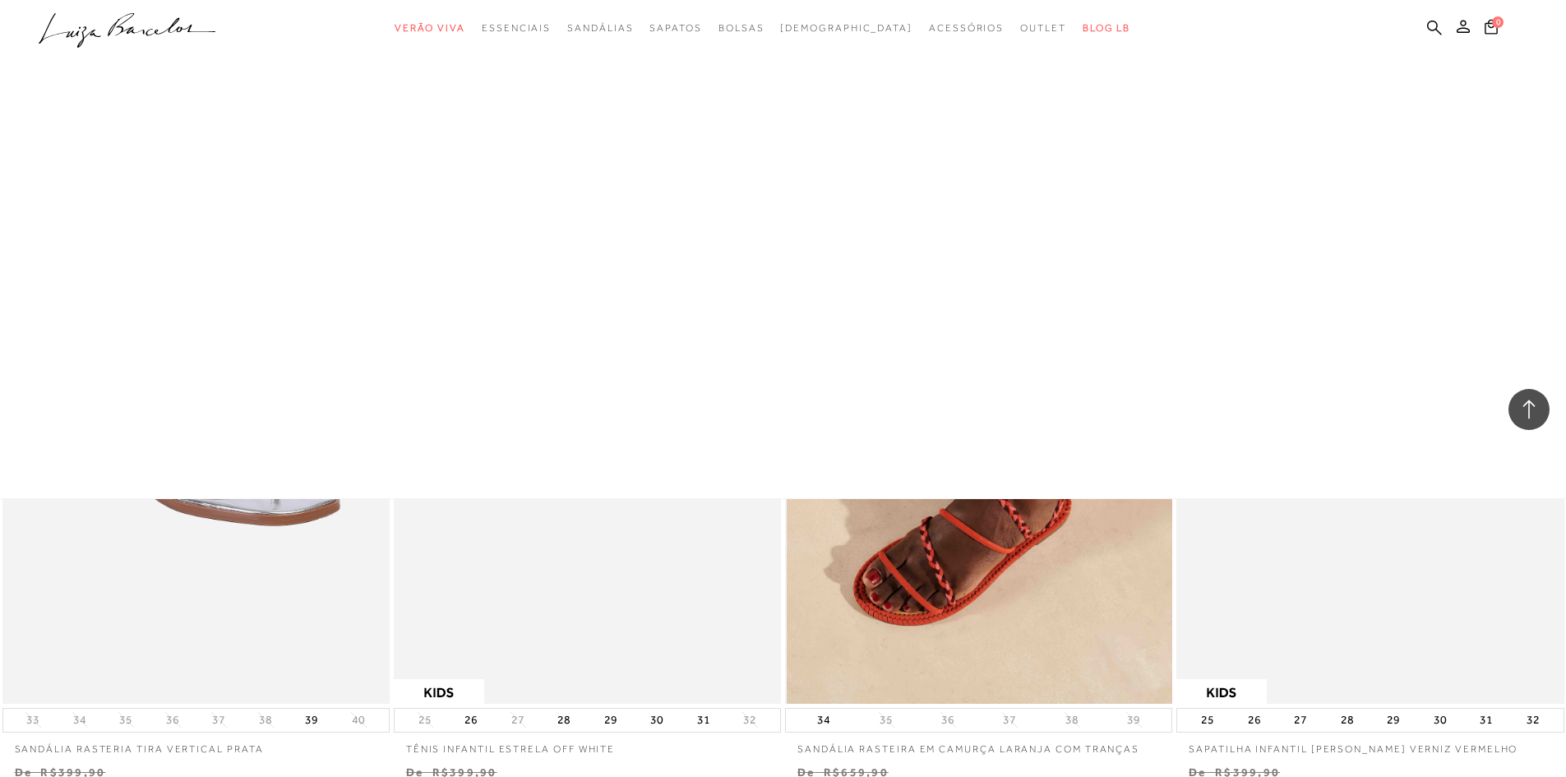
scroll to position [4111, 0]
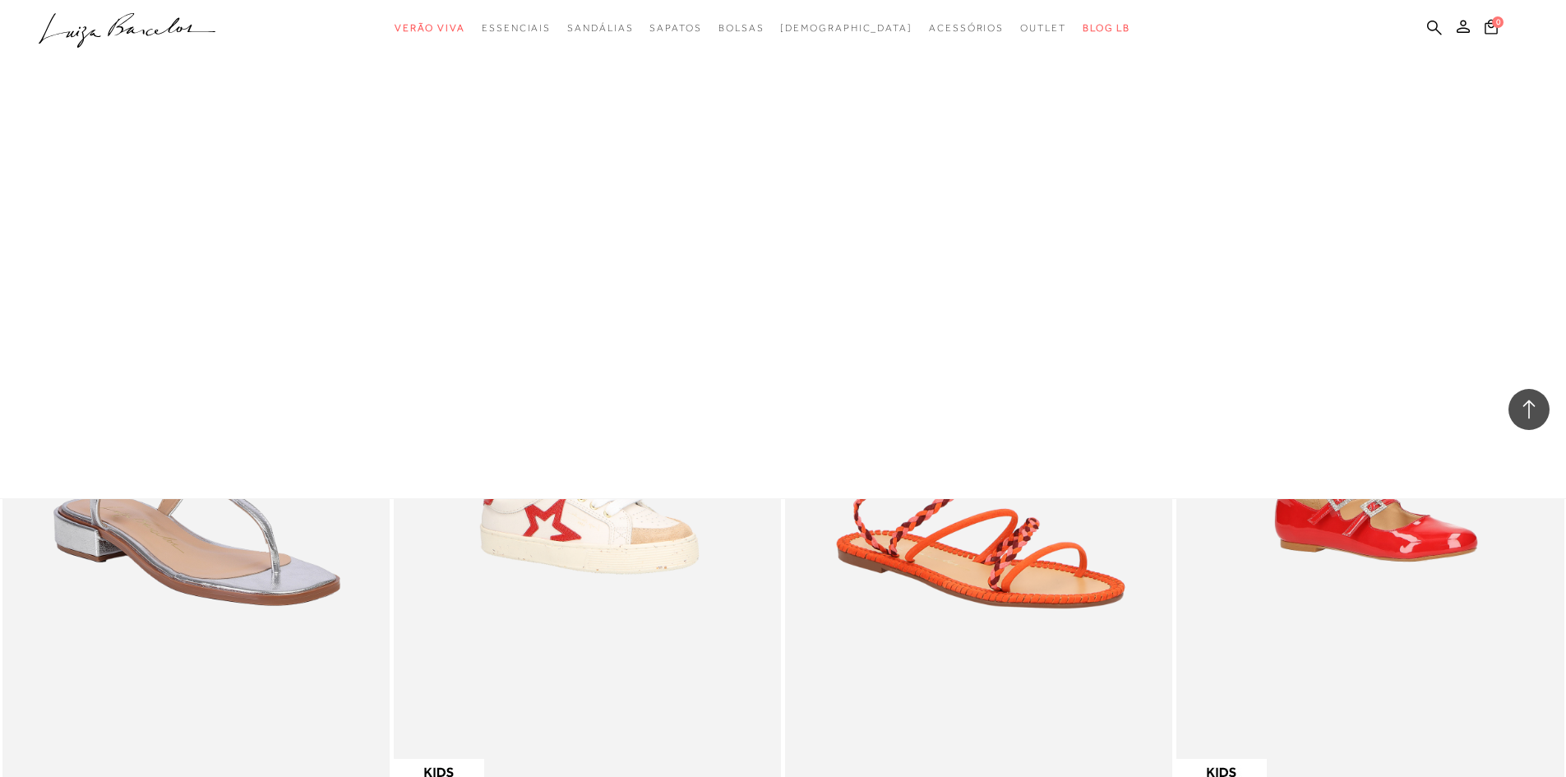
click at [1537, 407] on icon at bounding box center [1529, 409] width 21 height 21
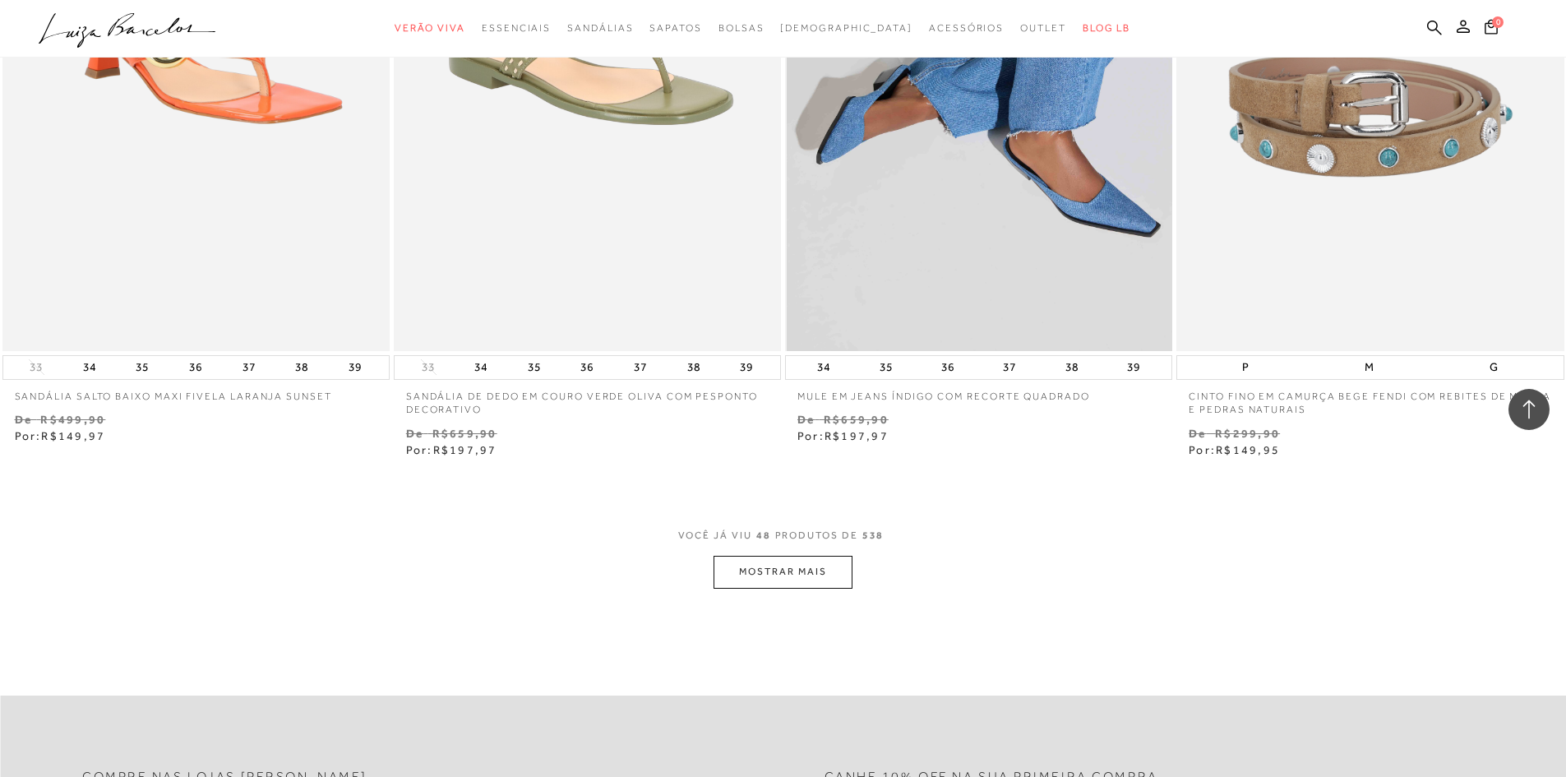
scroll to position [8058, 0]
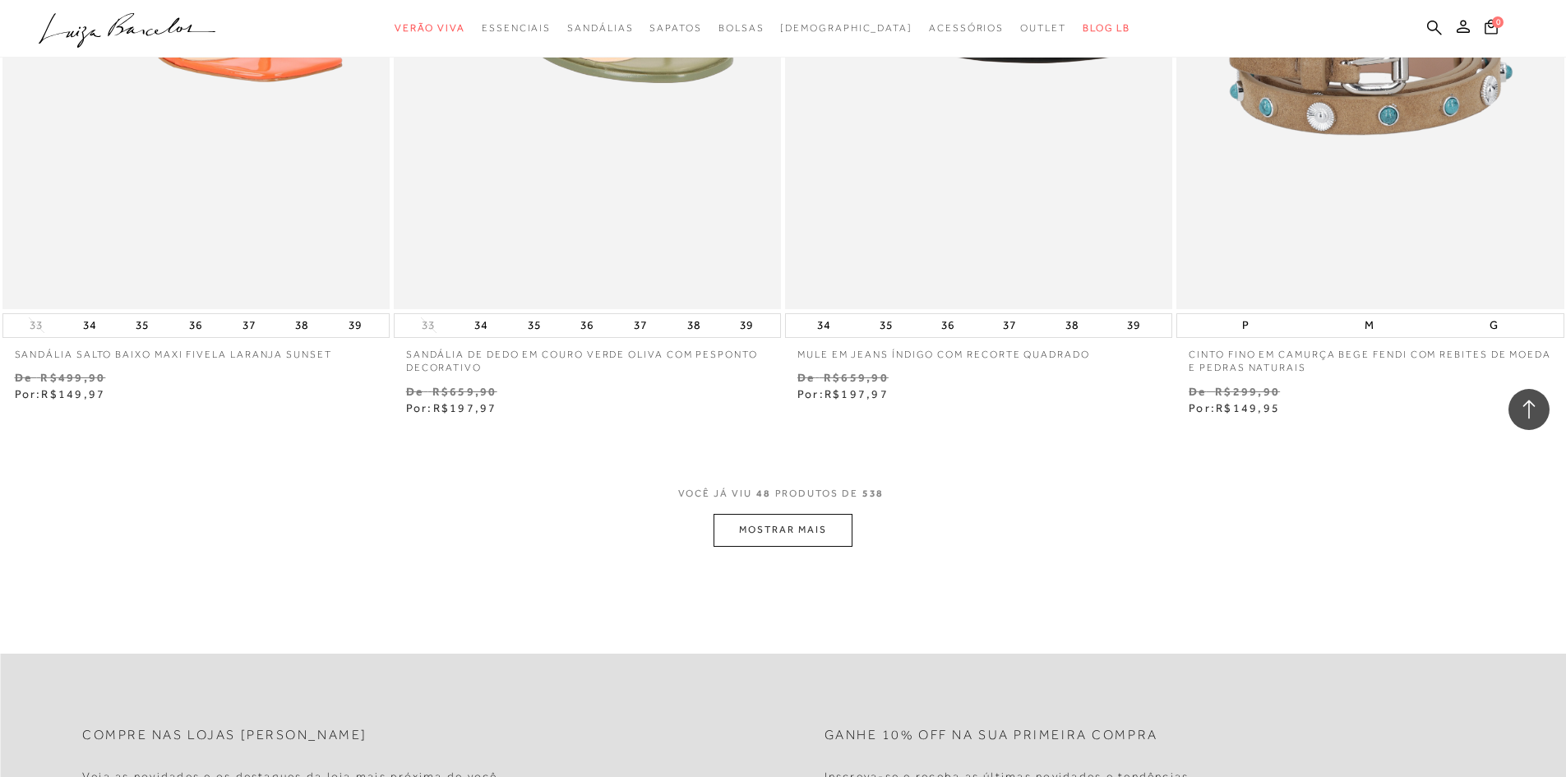
click at [808, 533] on button "MOSTRAR MAIS" at bounding box center [783, 530] width 138 height 32
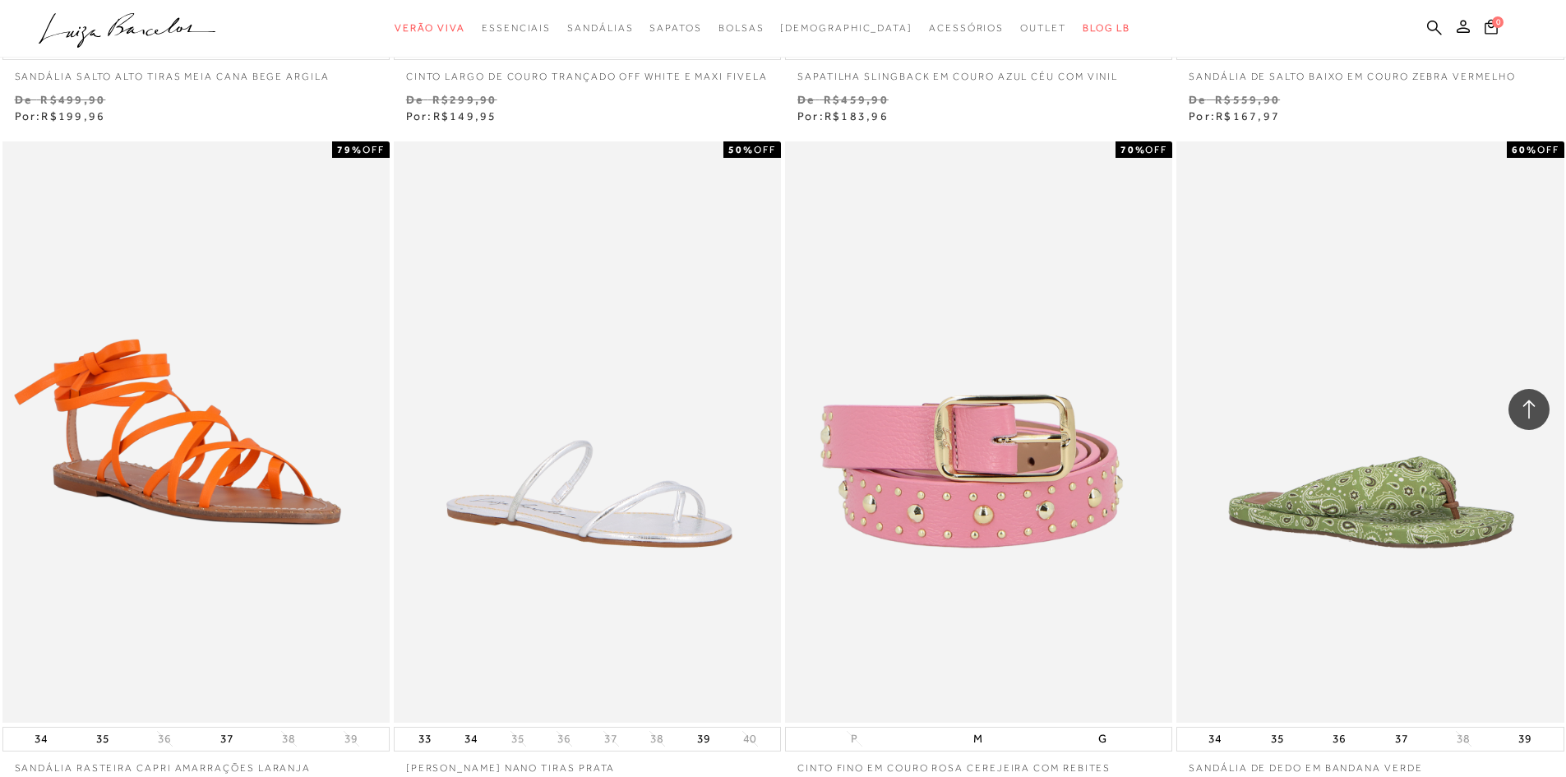
scroll to position [11265, 0]
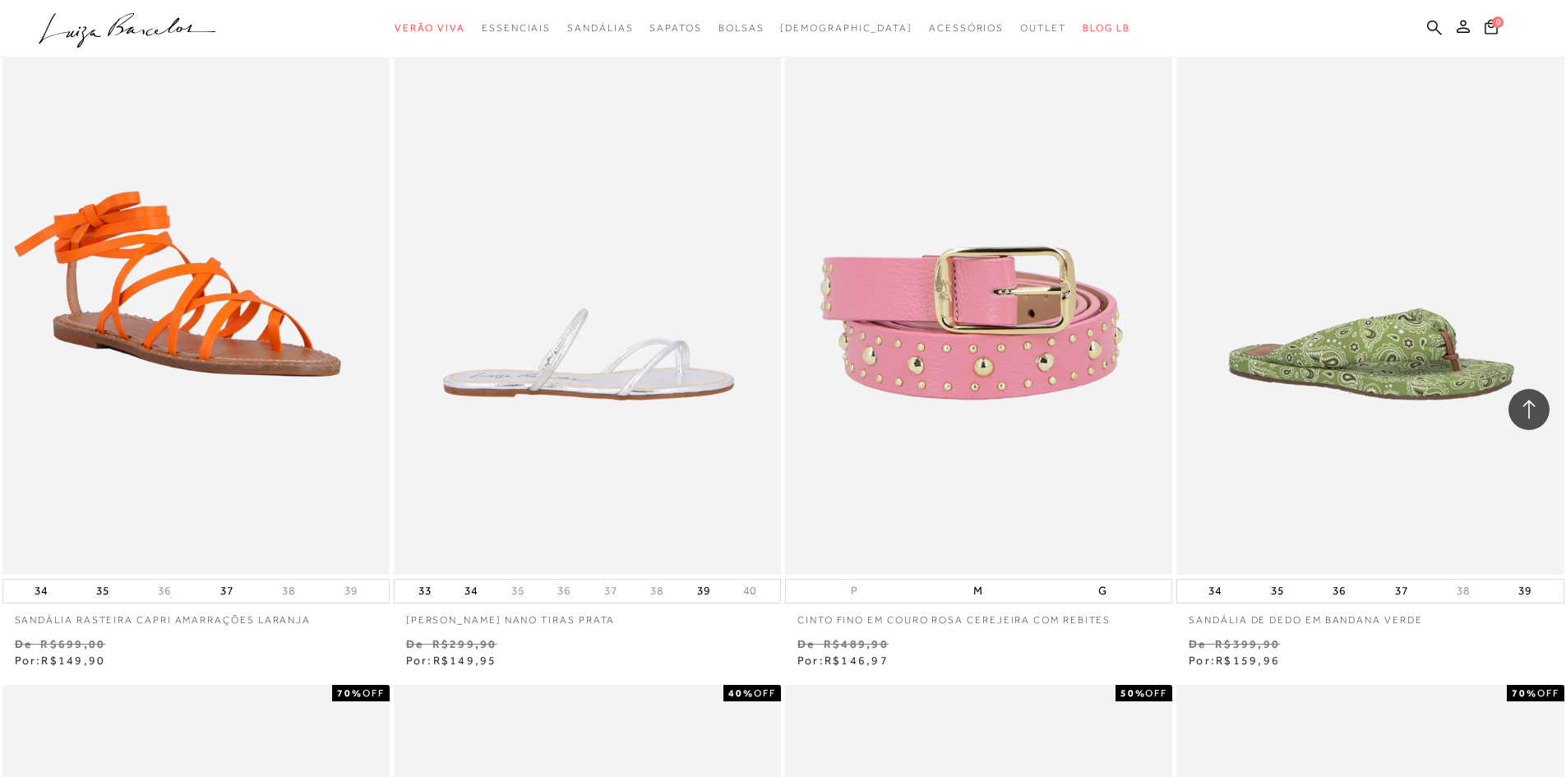
click at [626, 395] on img at bounding box center [589, 283] width 386 height 581
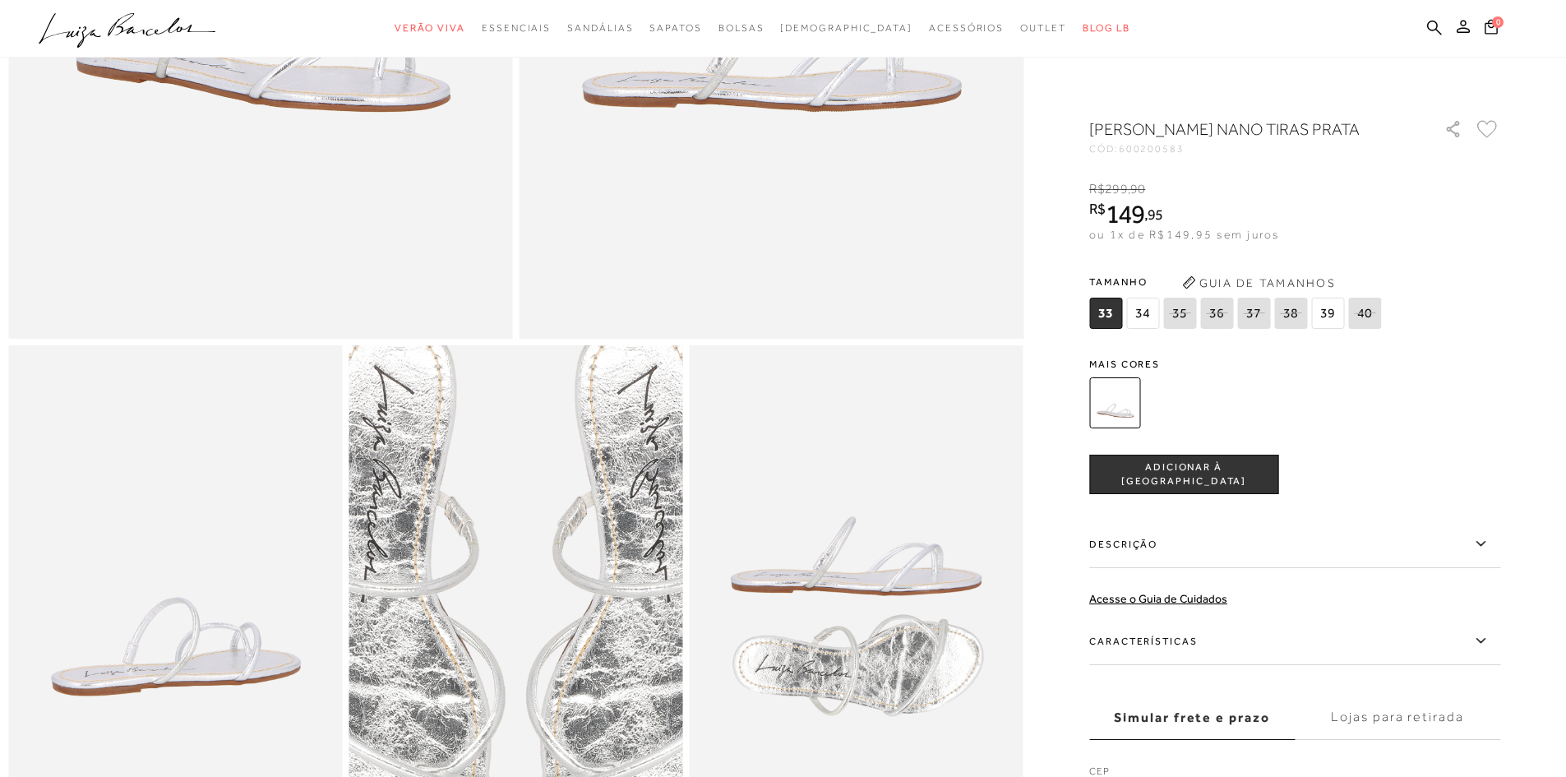
scroll to position [576, 0]
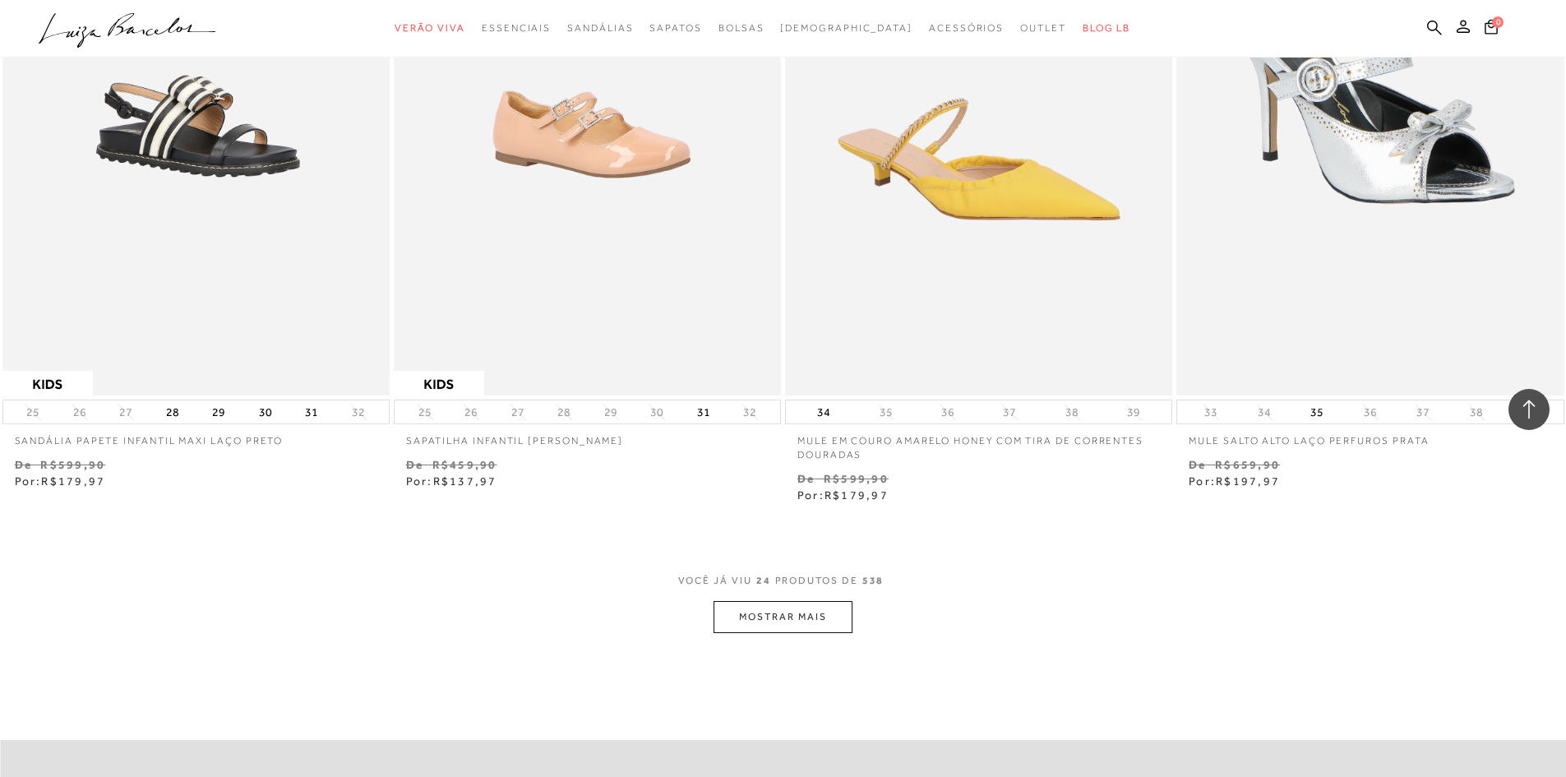
scroll to position [3875, 0]
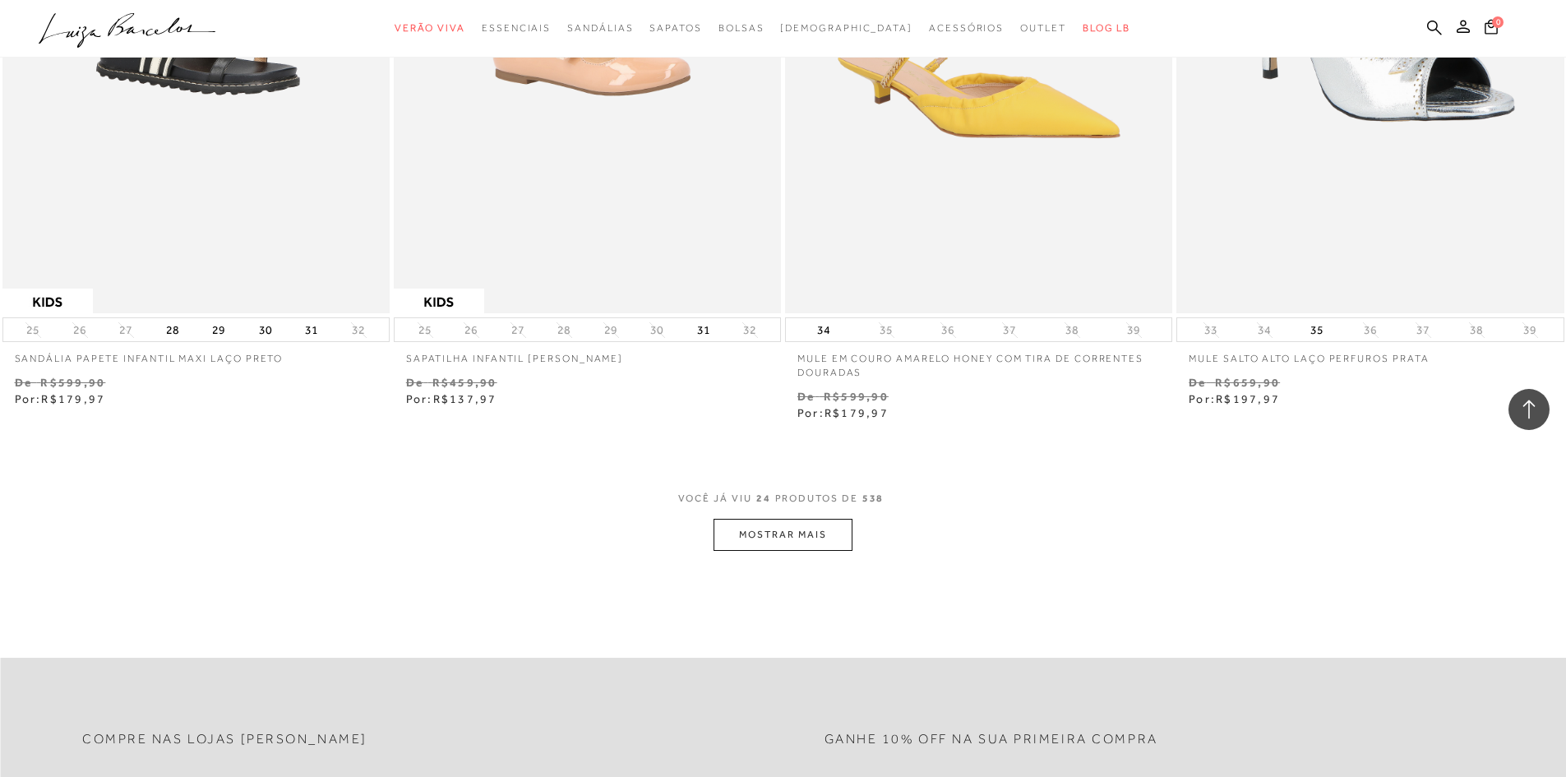
click at [778, 537] on button "MOSTRAR MAIS" at bounding box center [783, 535] width 138 height 32
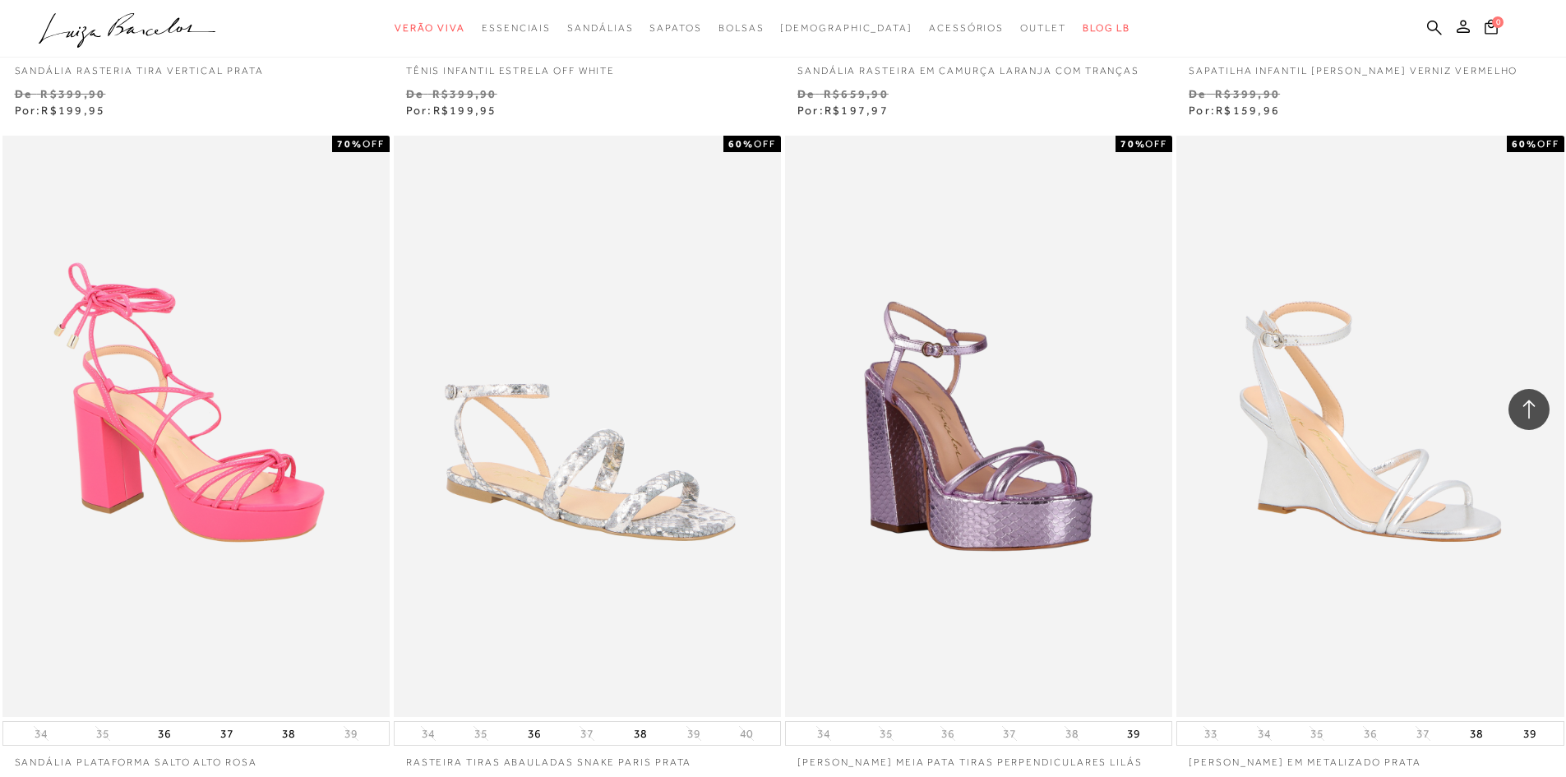
scroll to position [5191, 0]
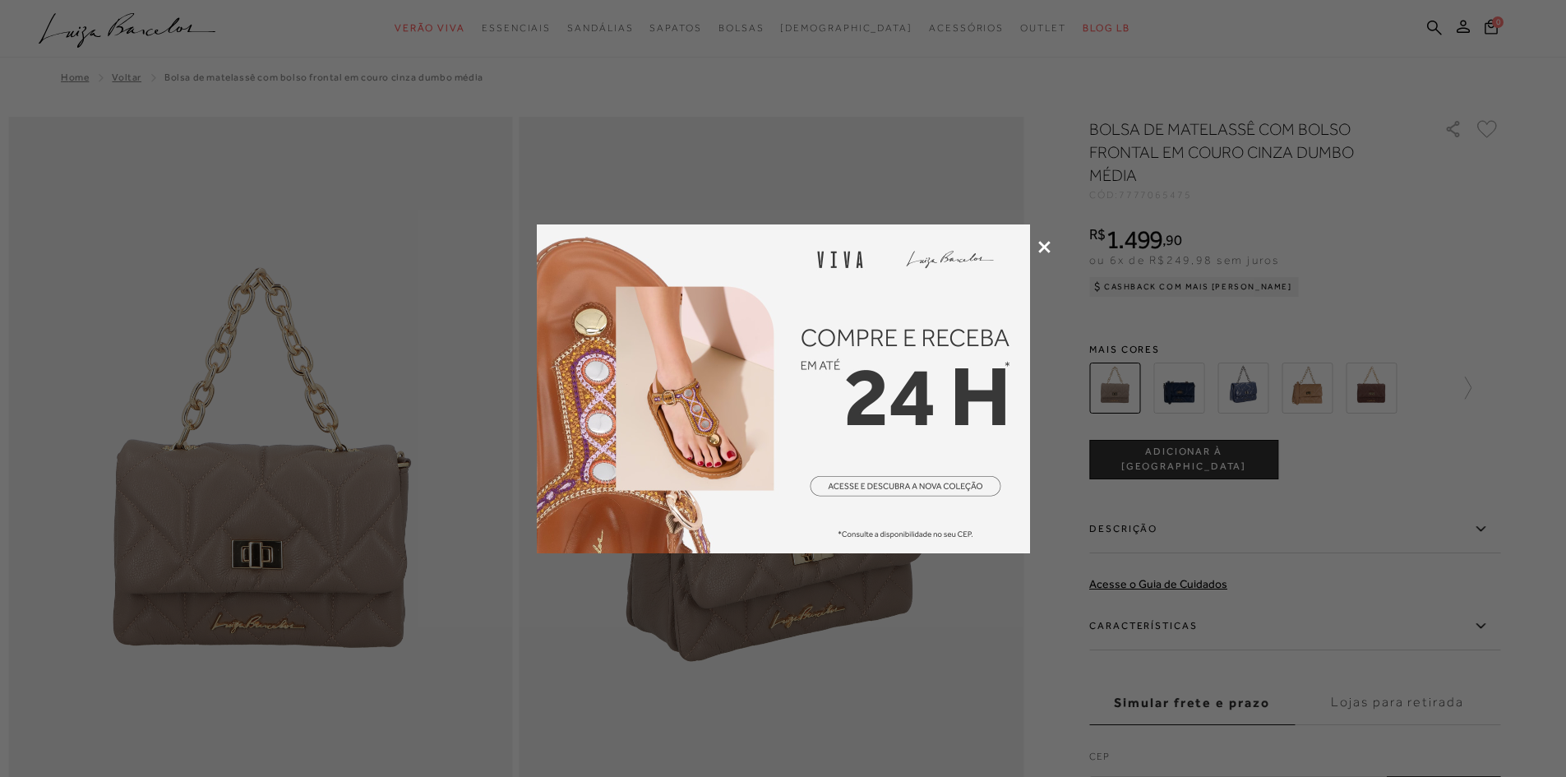
drag, startPoint x: 0, startPoint y: 0, endPoint x: 1050, endPoint y: 243, distance: 1077.7
click at [1050, 243] on icon at bounding box center [1045, 247] width 12 height 12
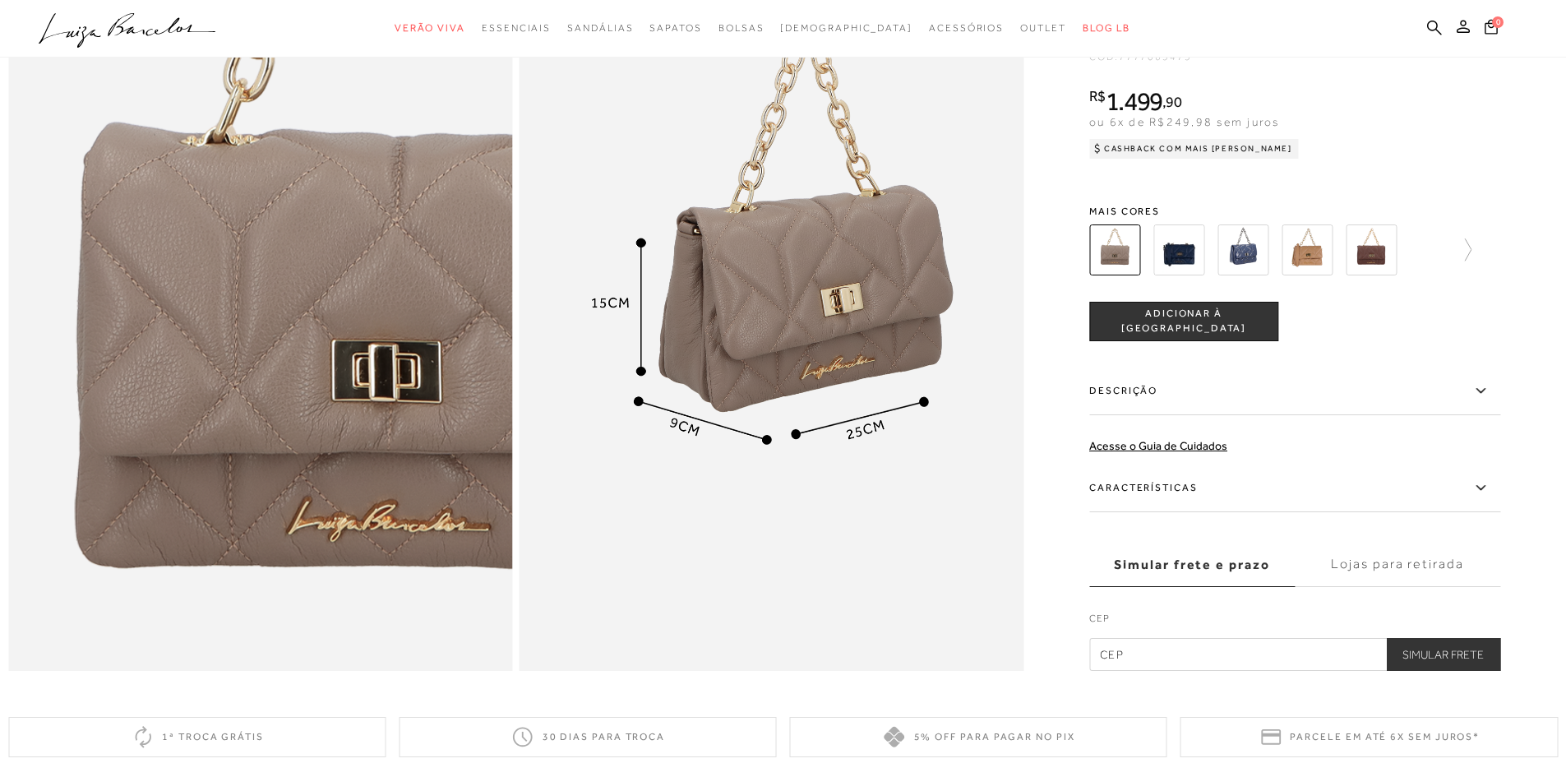
scroll to position [1422, 0]
